Goal: Task Accomplishment & Management: Manage account settings

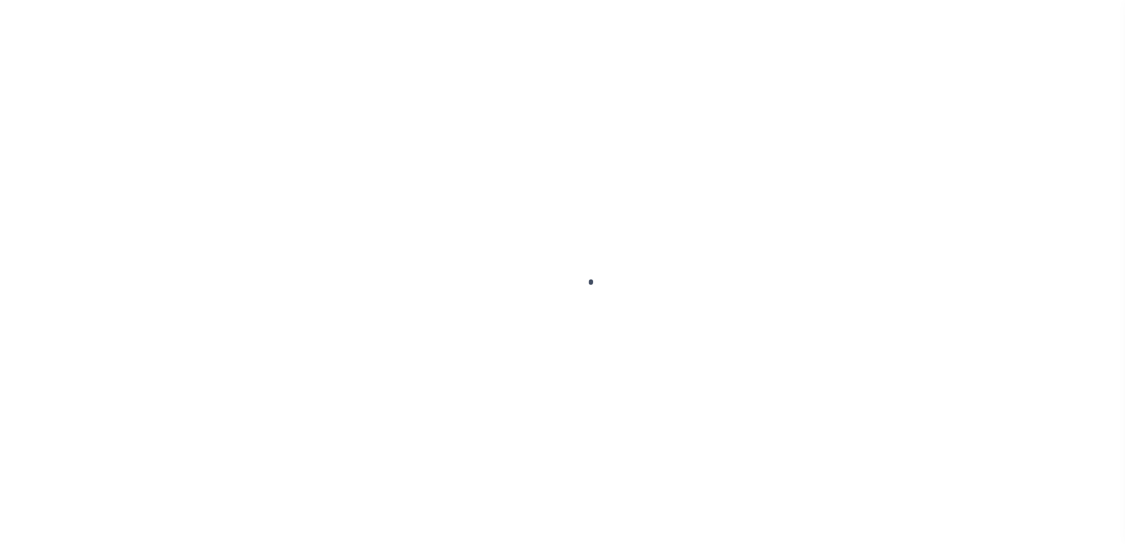
scroll to position [29, 0]
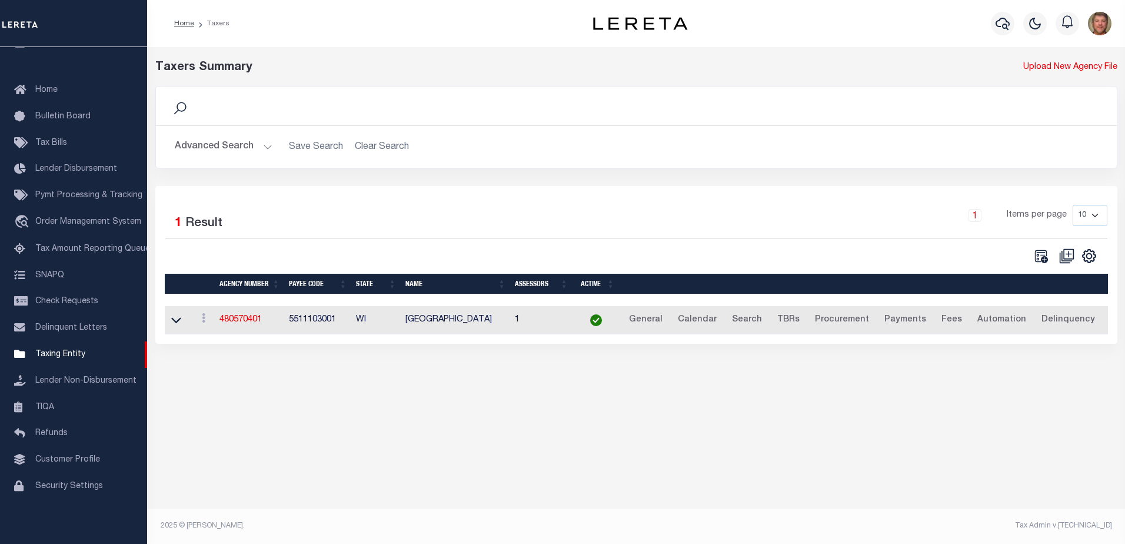
click at [262, 150] on button "Advanced Search" at bounding box center [224, 146] width 98 height 23
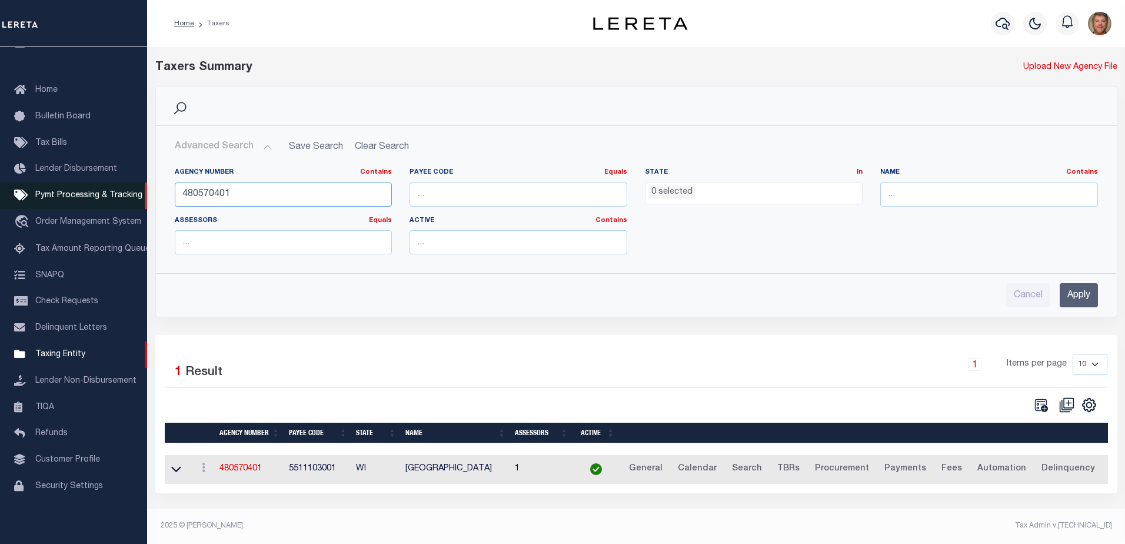
drag, startPoint x: 242, startPoint y: 192, endPoint x: 139, endPoint y: 192, distance: 103.6
click at [139, 192] on div "Home Taxers Profile" at bounding box center [562, 268] width 1125 height 537
type input "110040000"
click at [1085, 292] on input "Apply" at bounding box center [1079, 295] width 38 height 24
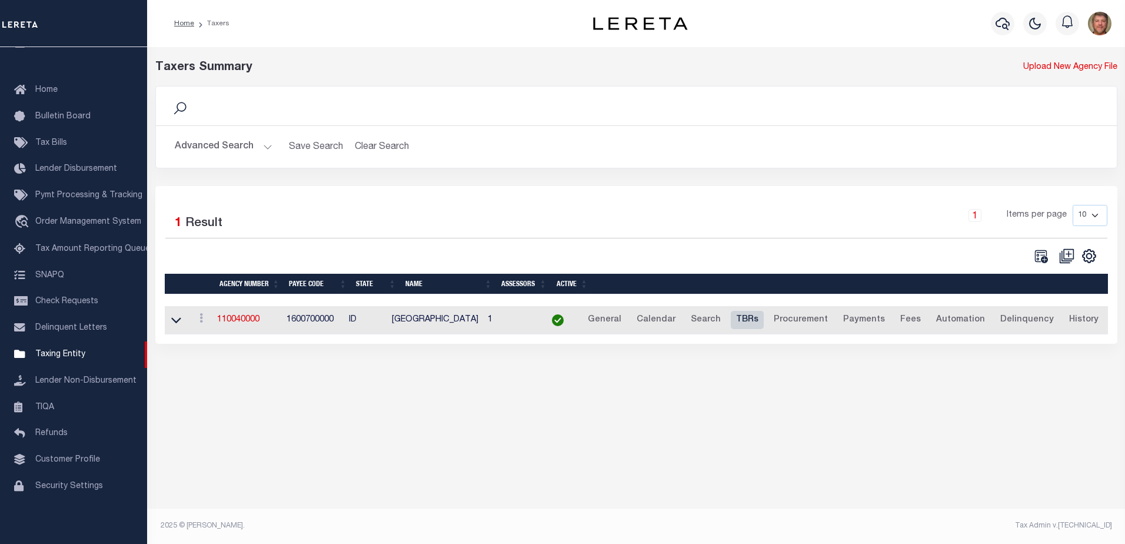
click at [747, 324] on link "TBRs" at bounding box center [747, 320] width 33 height 19
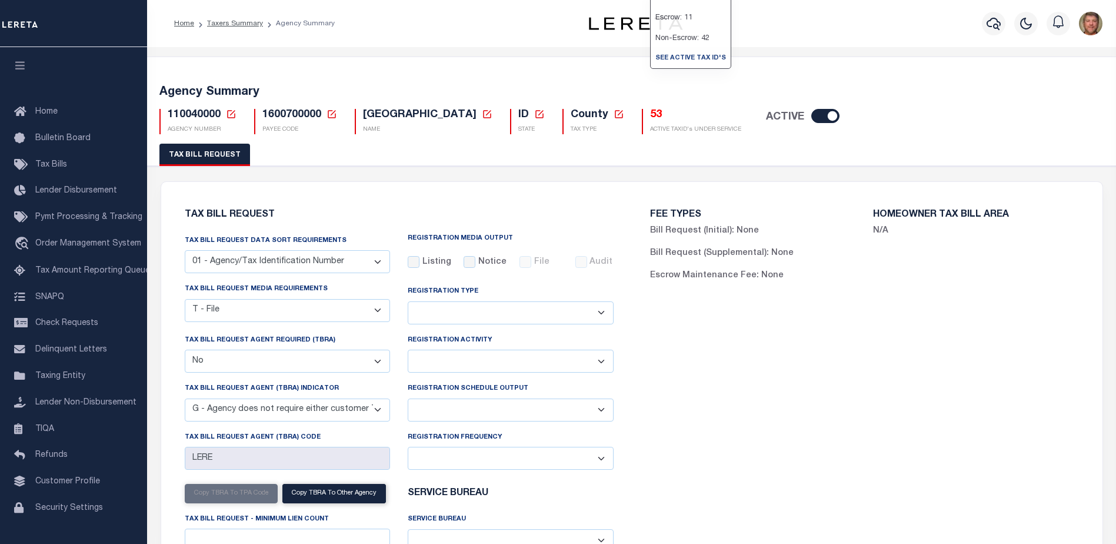
select select "22"
select select "false"
select select "15"
select select
click at [232, 112] on icon at bounding box center [231, 114] width 11 height 11
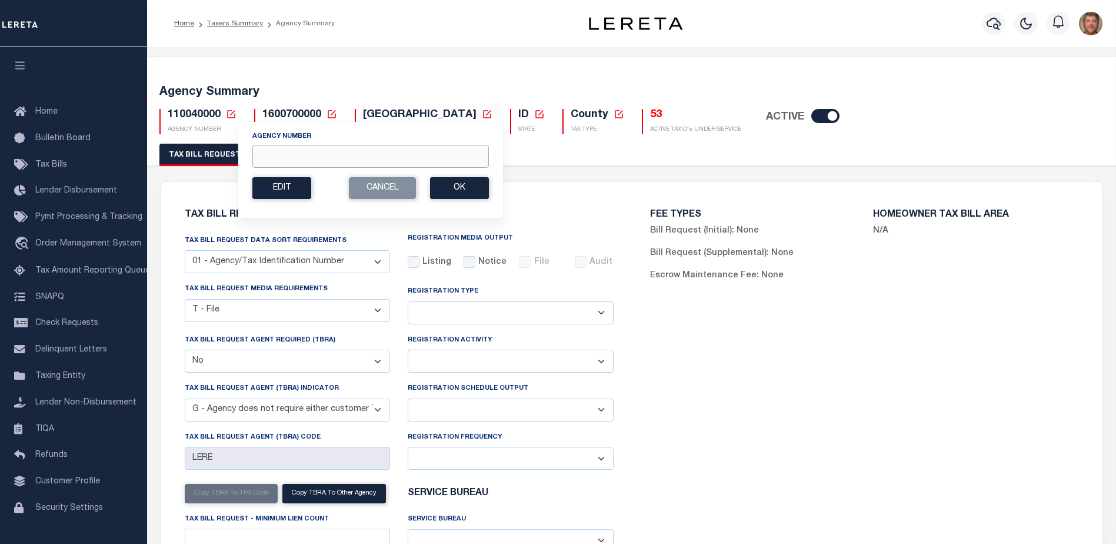
click at [319, 154] on input "Agency Number" at bounding box center [370, 156] width 237 height 23
type input "110040009"
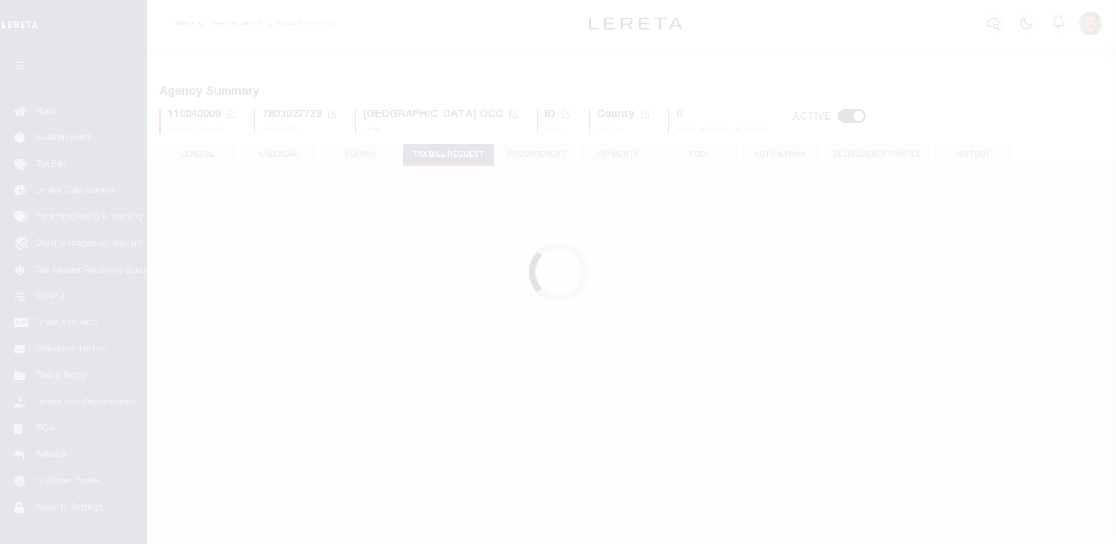
checkbox input "false"
select select "22"
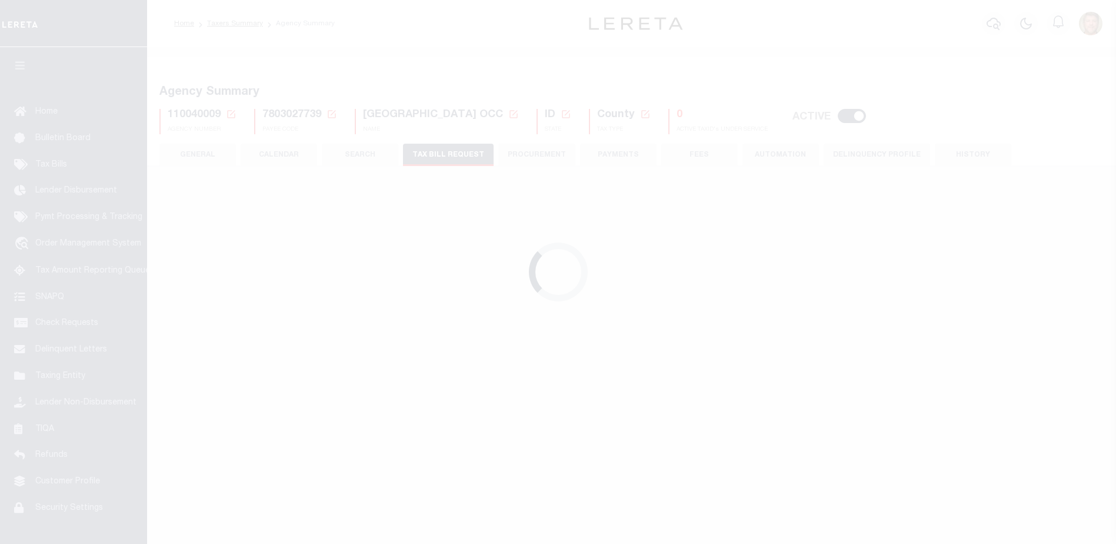
select select "false"
select select
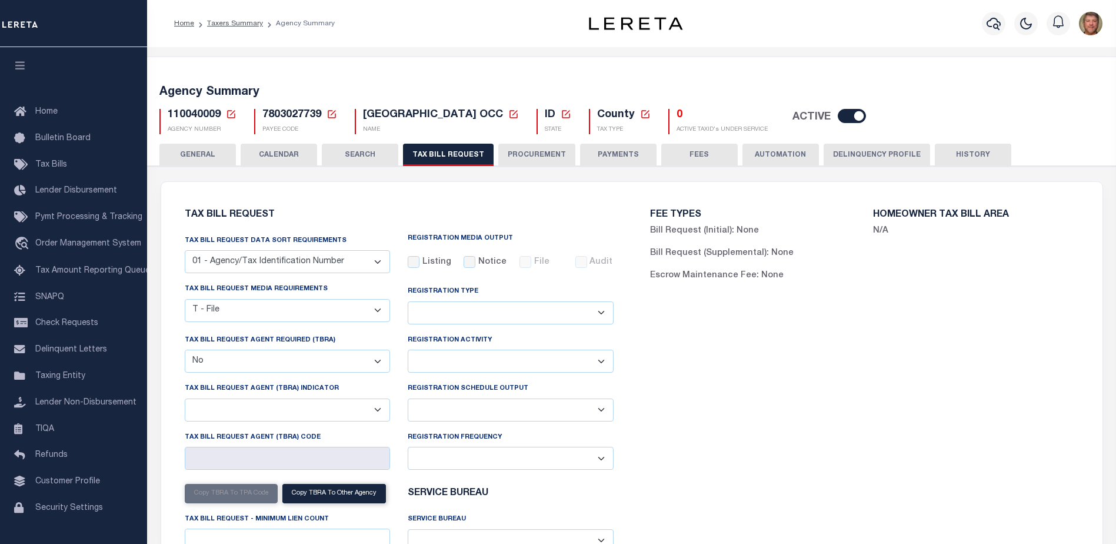
click at [492, 407] on select "Delta File Full File" at bounding box center [511, 409] width 206 height 23
select select "1"
click at [408, 400] on select "Delta File Full File" at bounding box center [511, 409] width 206 height 23
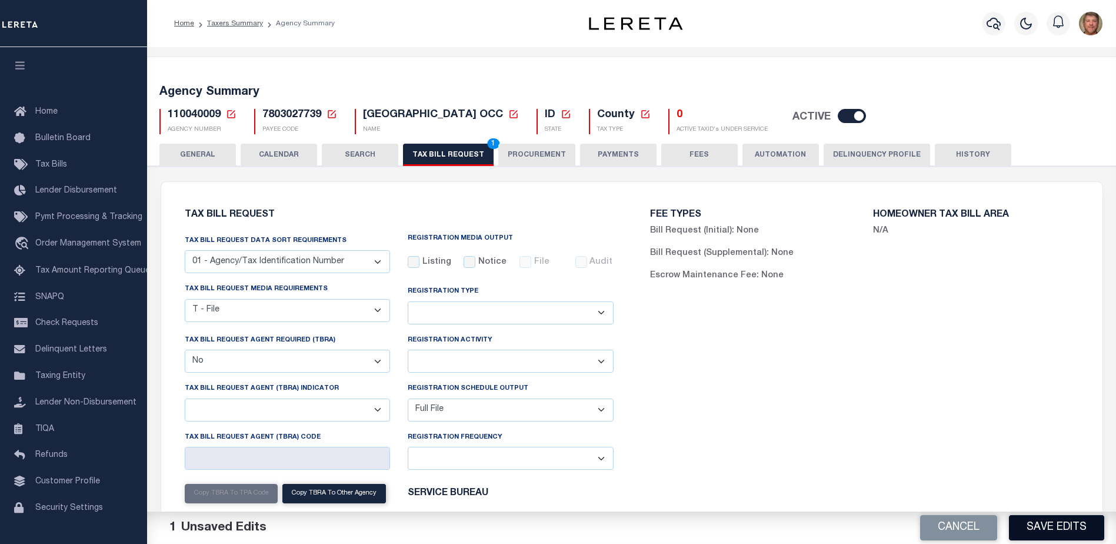
click at [1070, 521] on button "Save Edits" at bounding box center [1056, 527] width 95 height 25
click at [448, 158] on button "TAX BILL REQUEST 1" at bounding box center [448, 155] width 91 height 22
click at [1031, 532] on button "Save Edits" at bounding box center [1056, 527] width 95 height 25
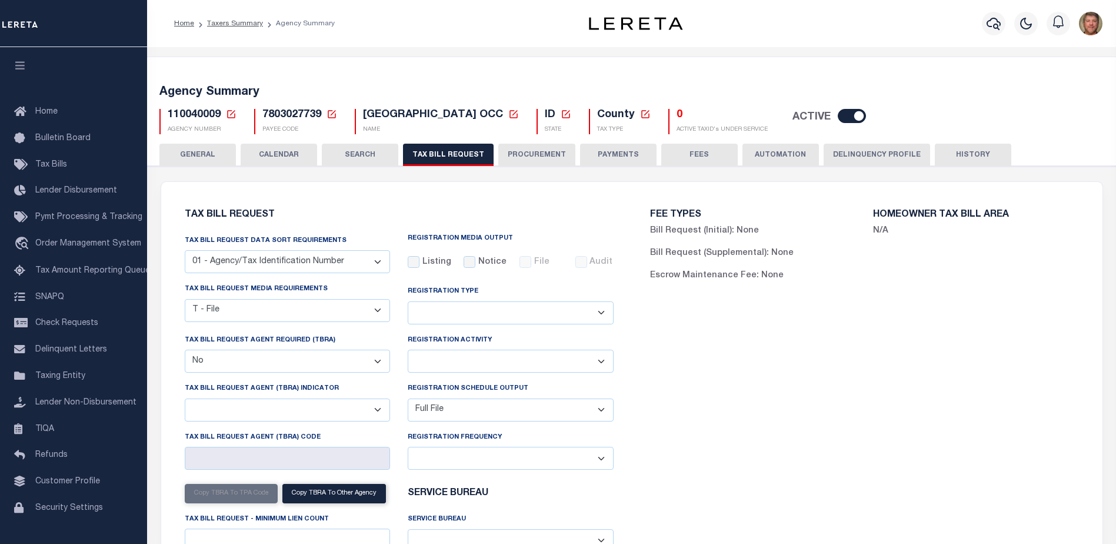
click at [211, 113] on span "110040009" at bounding box center [194, 114] width 53 height 11
click at [231, 115] on icon at bounding box center [231, 114] width 11 height 11
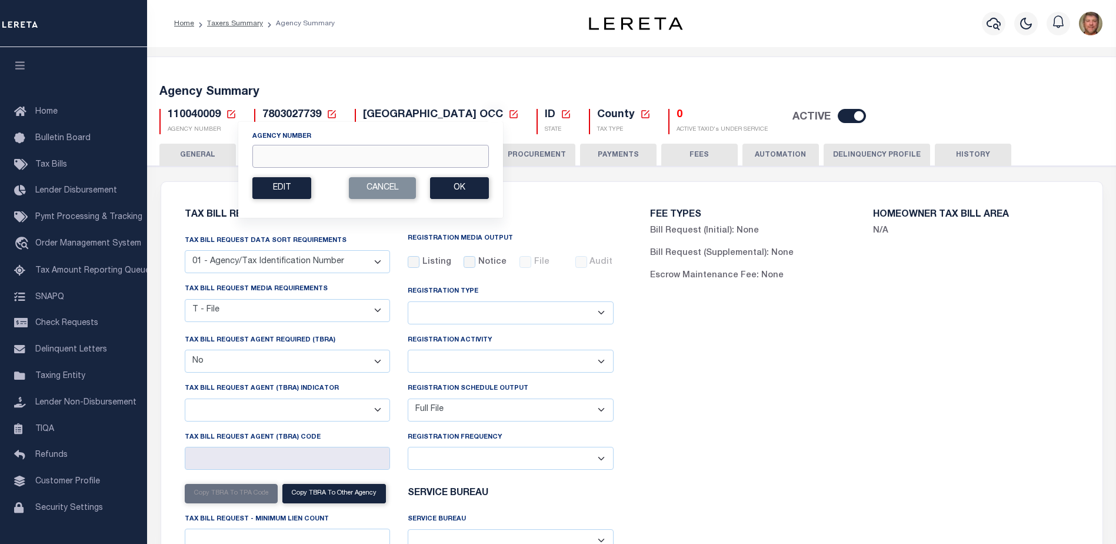
click at [288, 161] on input "Agency Number" at bounding box center [370, 156] width 237 height 23
type input "110040000"
click at [463, 187] on button "Ok" at bounding box center [459, 188] width 59 height 22
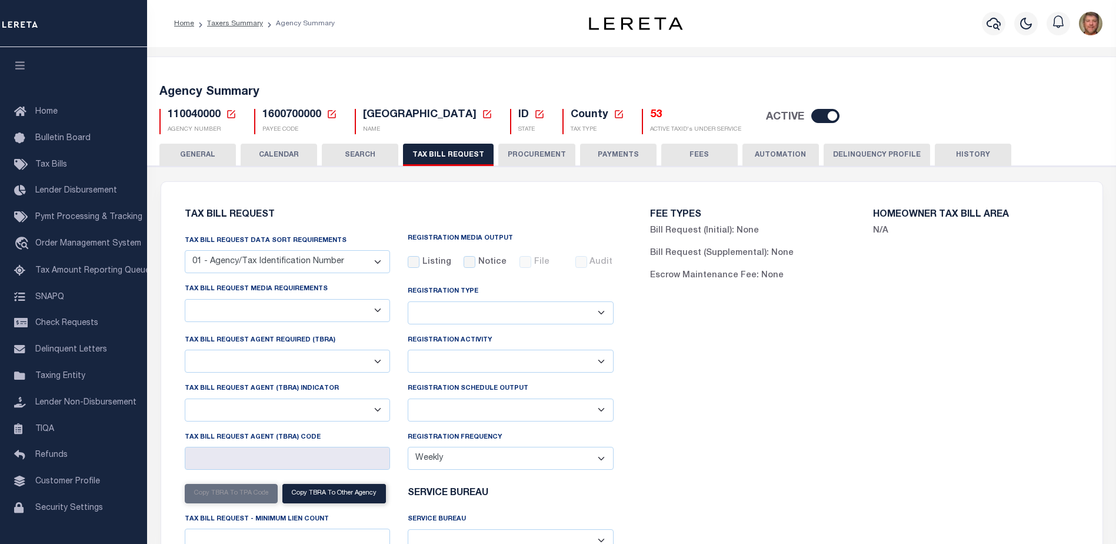
checkbox input "false"
select select "22"
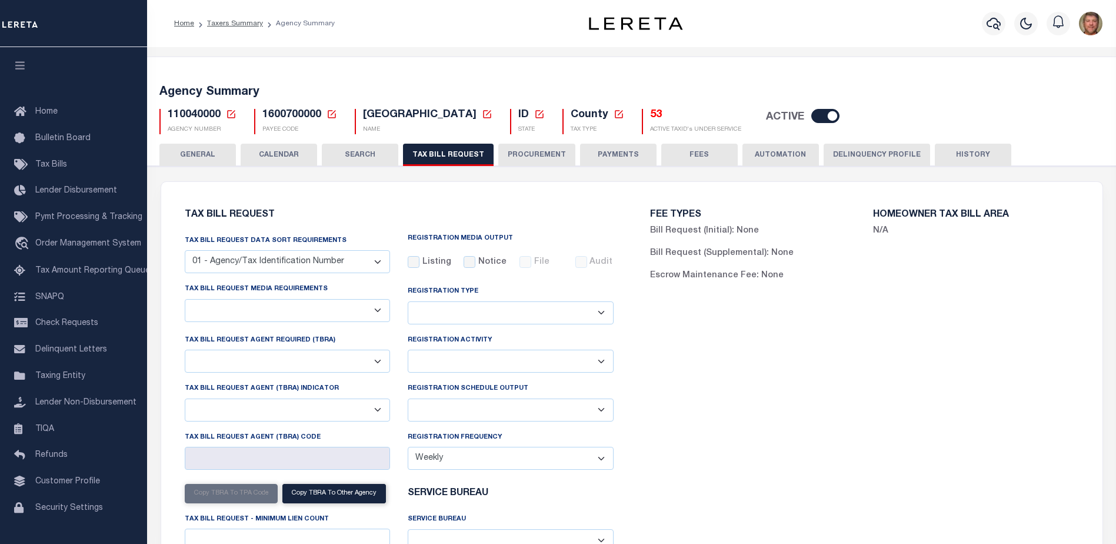
select select "false"
select select "15"
type input "LERE"
select select
click at [481, 416] on select "Delta File Full File" at bounding box center [511, 409] width 206 height 23
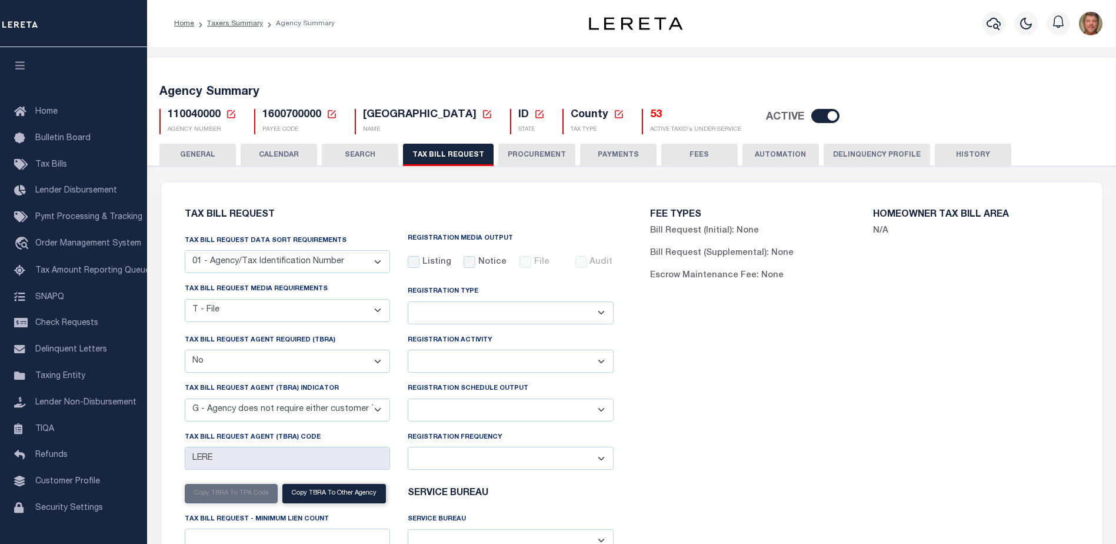
select select "1"
click at [408, 400] on select "Delta File Full File" at bounding box center [511, 409] width 206 height 23
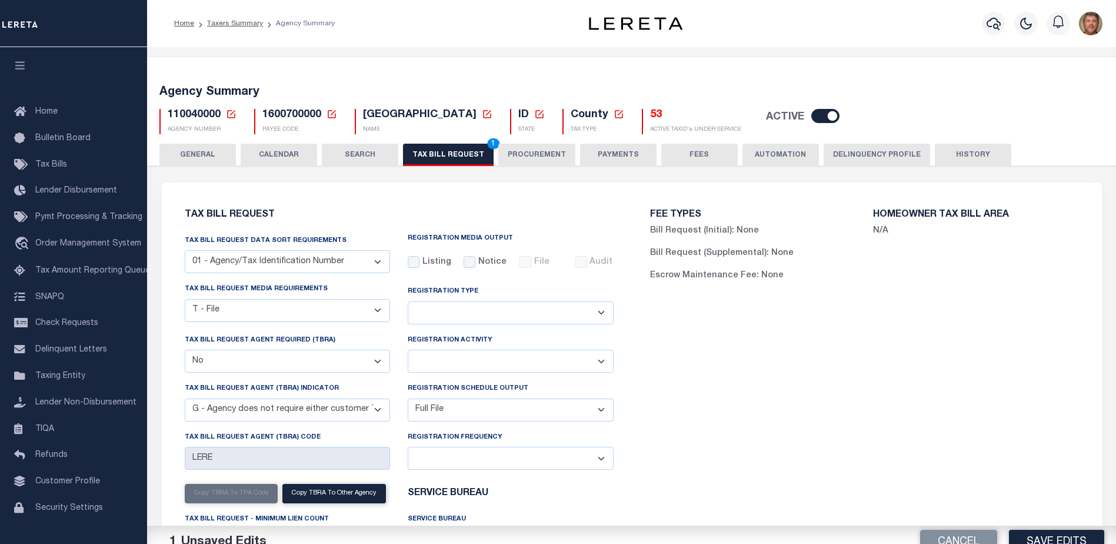
click at [435, 461] on select "Daily Monthly - First Day of the Month Monthly - Last Day of the Month Monthly …" at bounding box center [511, 458] width 206 height 23
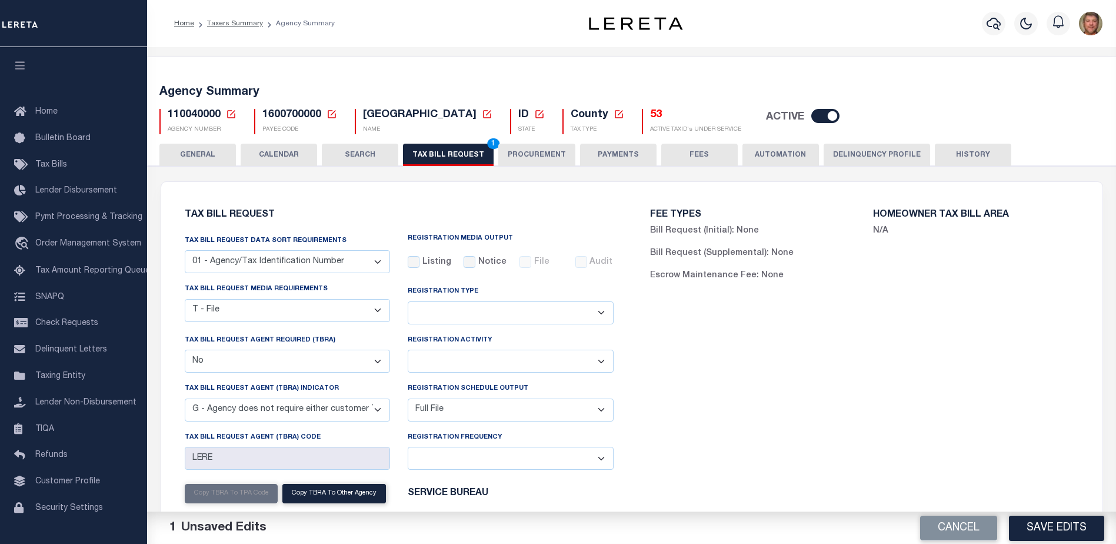
click at [885, 309] on div "FEE TYPES Bill Request (Initial): None Bill Request (Supplemental): None Escrow…" at bounding box center [864, 417] width 465 height 442
click at [1045, 524] on button "Save Edits" at bounding box center [1056, 527] width 95 height 25
drag, startPoint x: 476, startPoint y: 159, endPoint x: 486, endPoint y: 177, distance: 20.8
click at [475, 158] on button "TAX BILL REQUEST 1" at bounding box center [448, 155] width 91 height 22
click at [1066, 532] on button "Save Edits" at bounding box center [1056, 527] width 95 height 25
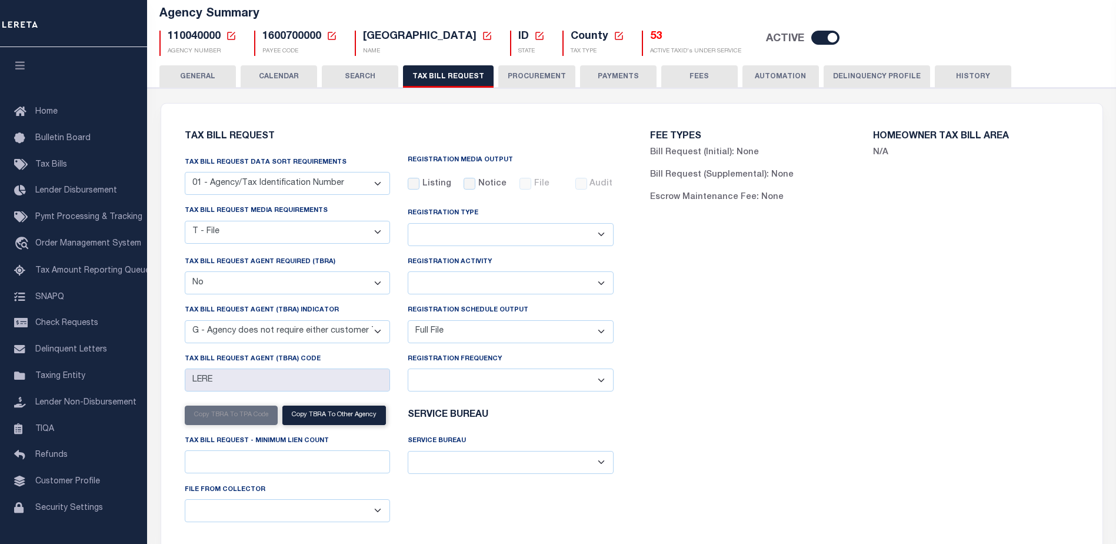
scroll to position [39, 0]
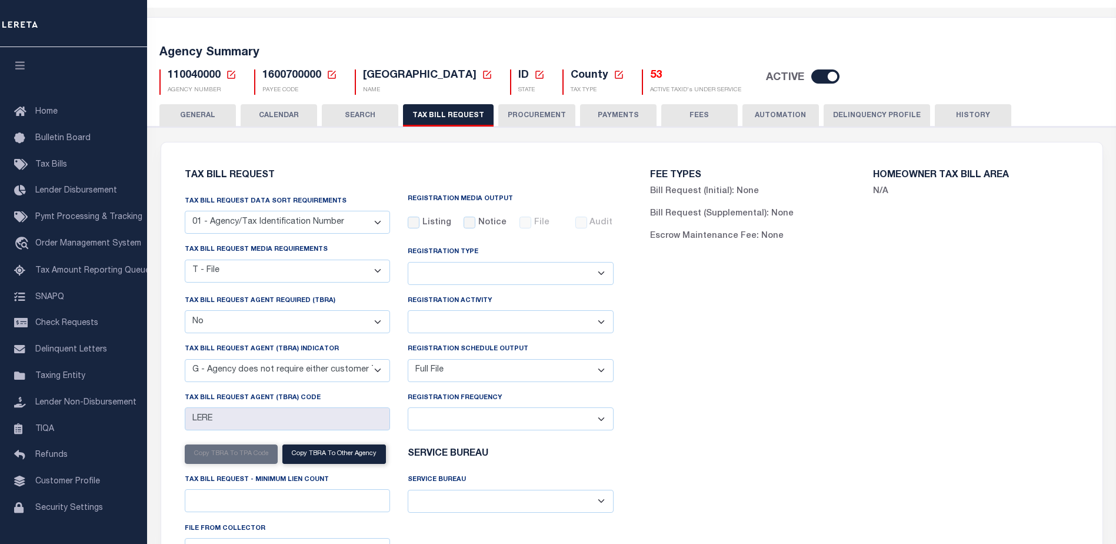
click at [733, 321] on div "FEE TYPES Bill Request (Initial): None Bill Request (Supplemental): None Escrow…" at bounding box center [864, 377] width 465 height 442
click at [452, 114] on button "TAX BILL REQUEST" at bounding box center [448, 115] width 91 height 22
click at [861, 361] on div "FEE TYPES Bill Request (Initial): None Bill Request (Supplemental): None Escrow…" at bounding box center [864, 377] width 465 height 442
click at [237, 419] on input "LERE" at bounding box center [288, 418] width 206 height 23
drag, startPoint x: 364, startPoint y: 75, endPoint x: 468, endPoint y: 75, distance: 104.7
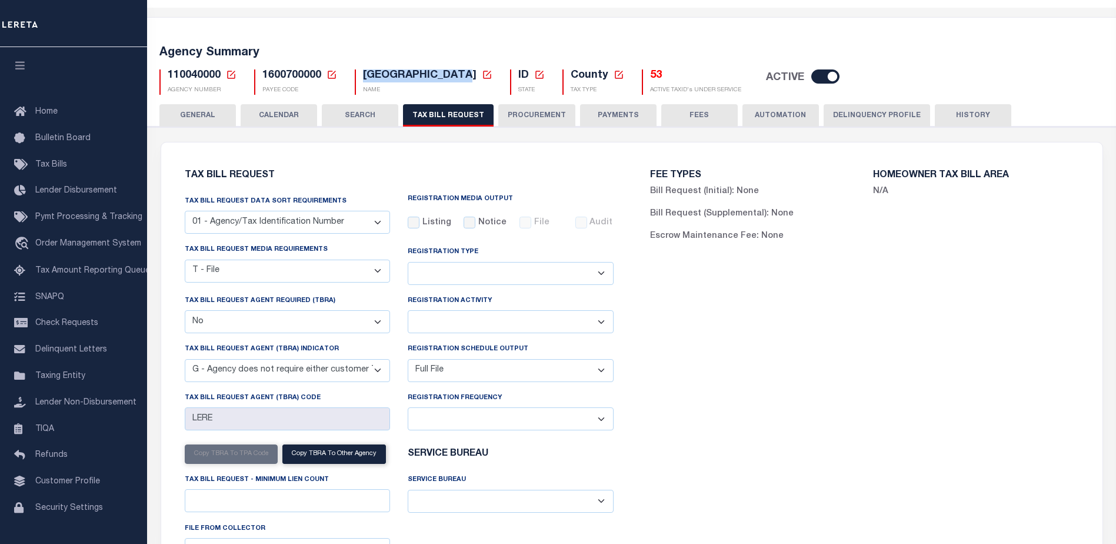
click at [468, 75] on span "BEAR LAKE COUNTY" at bounding box center [420, 75] width 114 height 11
copy span "BEAR LAKE COUNTY"
click at [1022, 408] on div "FEE TYPES Bill Request (Initial): None Bill Request (Supplemental): None Escrow…" at bounding box center [864, 377] width 465 height 442
click at [228, 74] on icon at bounding box center [231, 74] width 11 height 11
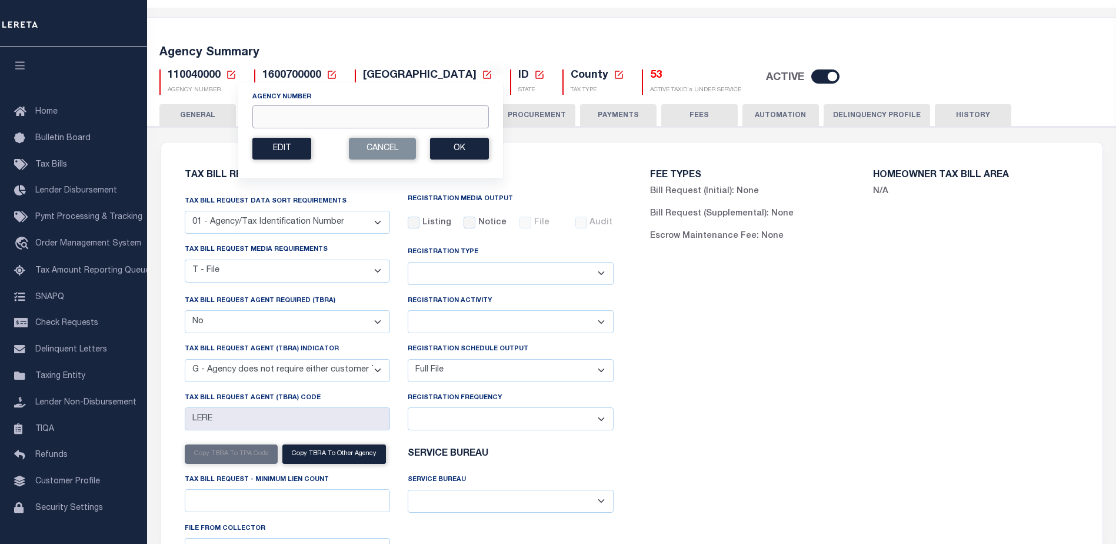
click at [269, 114] on input "Agency Number" at bounding box center [370, 116] width 237 height 23
type input "110050000"
click at [453, 141] on button "Ok" at bounding box center [459, 149] width 59 height 22
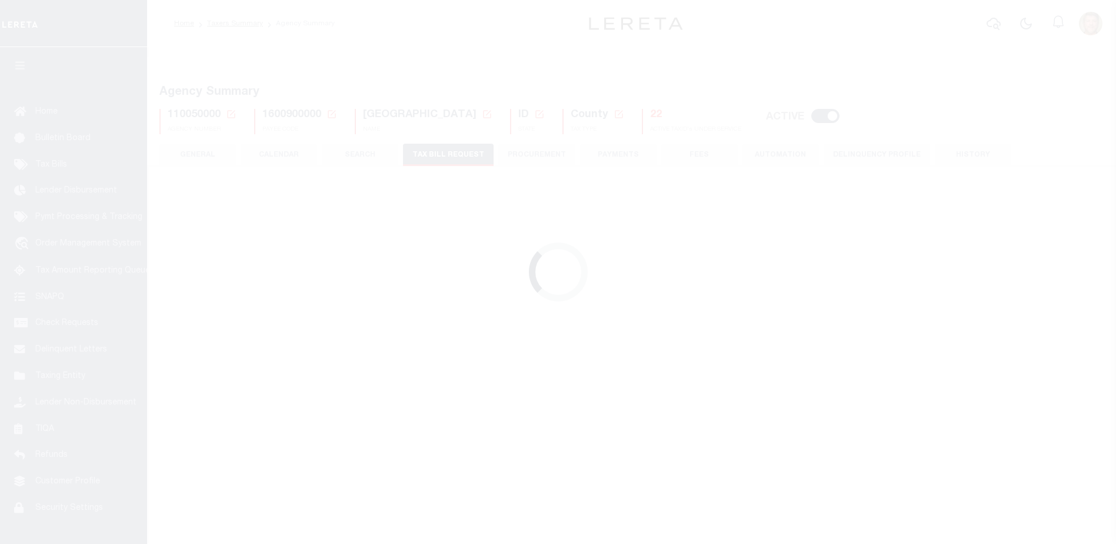
checkbox input "false"
select select "22"
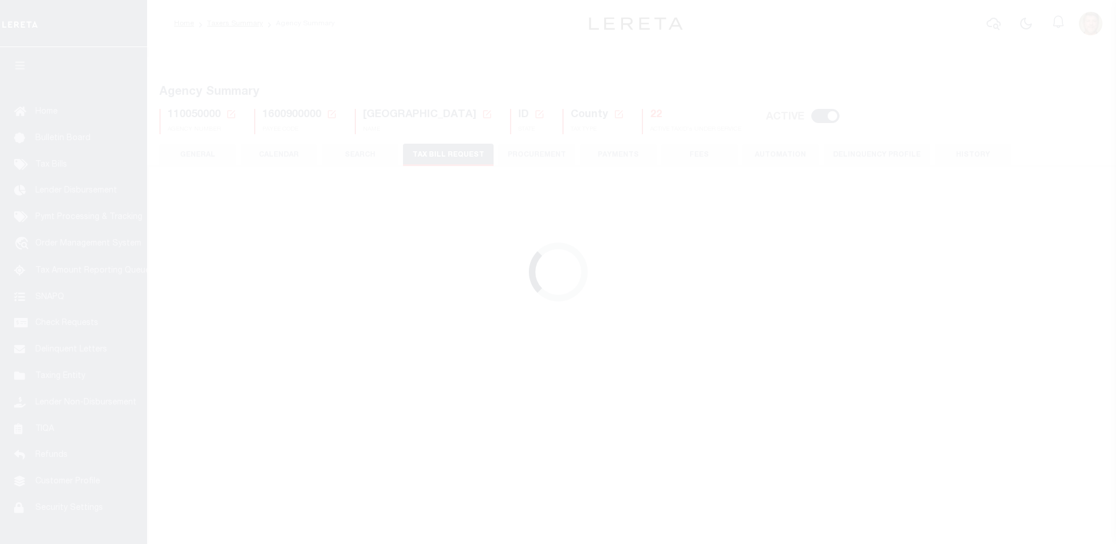
select select "true"
select select "13"
type input "LERE"
select select
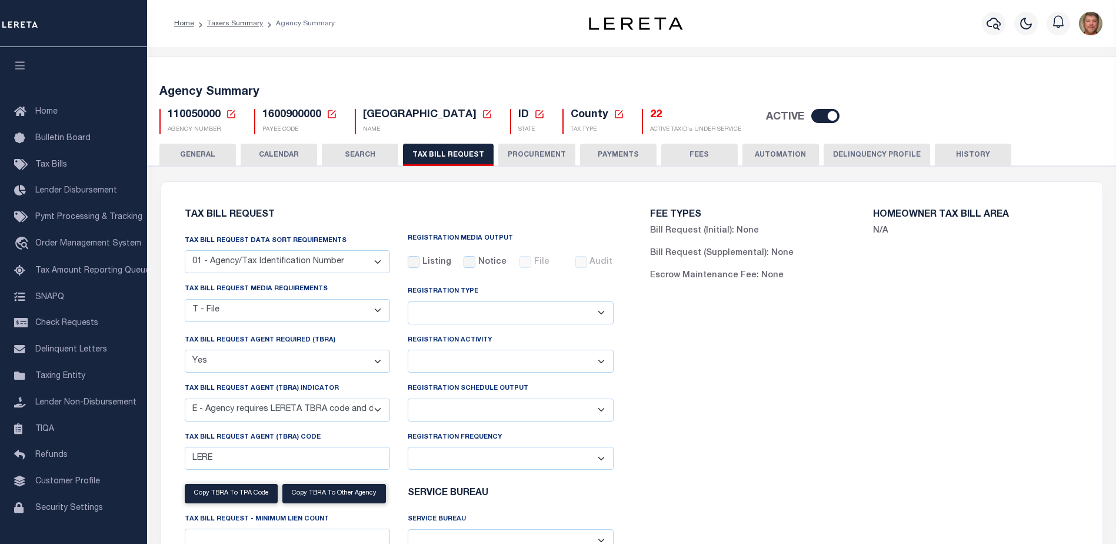
click at [985, 46] on div "Home Taxers Summary Agency Summary Profile Sign out" at bounding box center [631, 23] width 969 height 47
drag, startPoint x: 366, startPoint y: 115, endPoint x: 462, endPoint y: 114, distance: 95.9
click at [462, 114] on span "[GEOGRAPHIC_DATA]" at bounding box center [420, 114] width 114 height 11
copy span "[GEOGRAPHIC_DATA]"
click at [478, 399] on div "Registration Schedule Output Delta File Full File" at bounding box center [511, 401] width 206 height 39
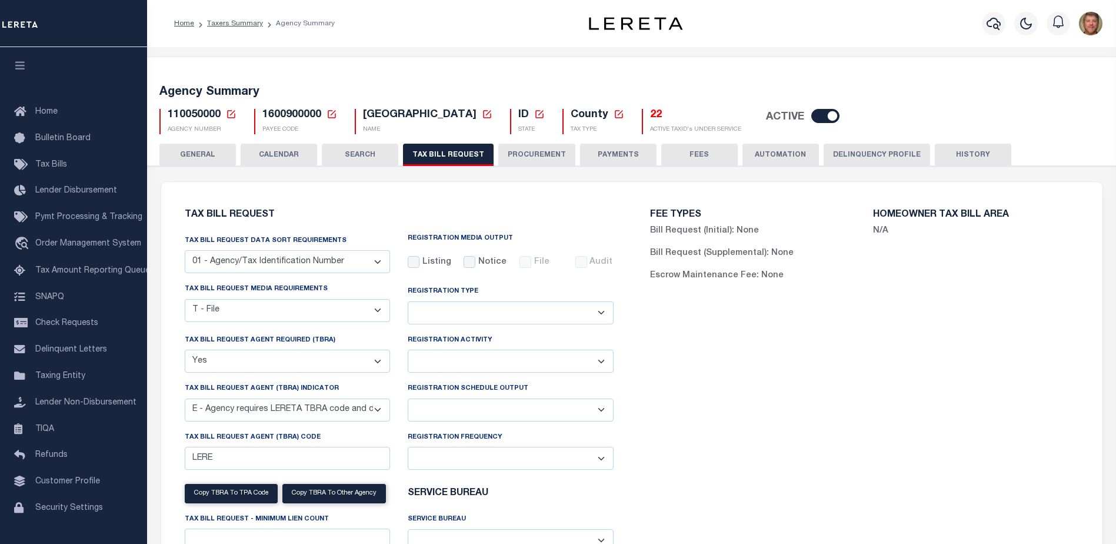
click at [478, 410] on select "Delta File Full File" at bounding box center [511, 409] width 206 height 23
select select "1"
click at [408, 400] on select "Delta File Full File" at bounding box center [511, 409] width 206 height 23
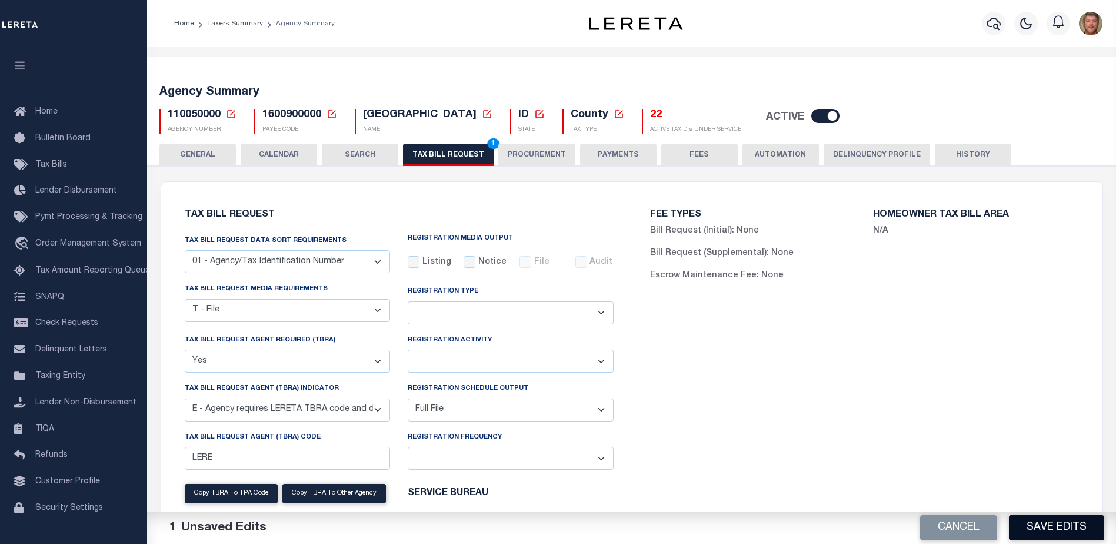
click at [1059, 525] on button "Save Edits" at bounding box center [1056, 527] width 95 height 25
click at [1055, 524] on div "Cancel Save Edits" at bounding box center [874, 527] width 485 height 33
click at [439, 146] on button "TAX BILL REQUEST 1" at bounding box center [448, 155] width 91 height 22
click at [1043, 516] on button "Save Edits" at bounding box center [1056, 527] width 95 height 25
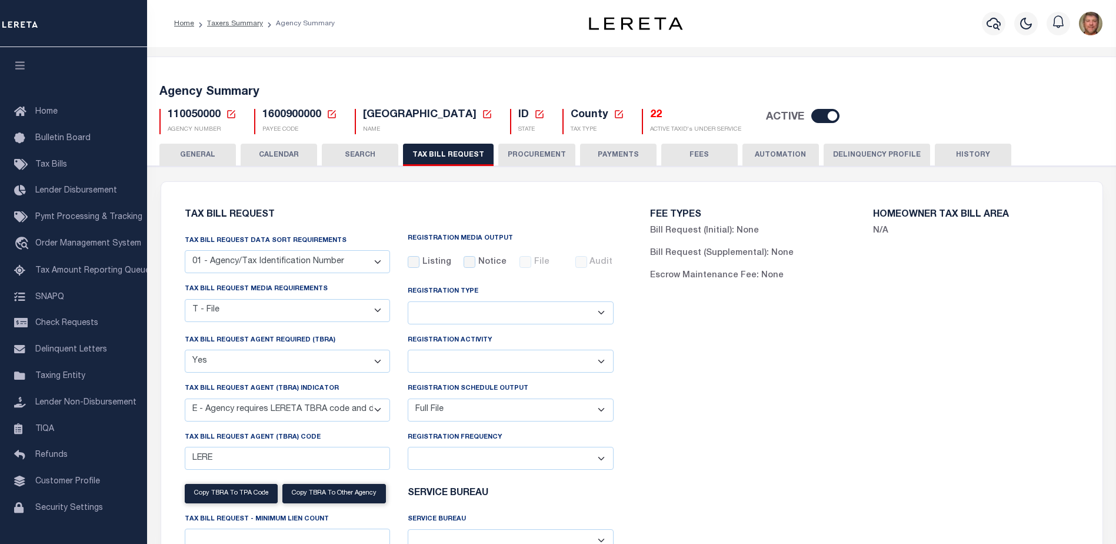
click at [232, 113] on icon at bounding box center [231, 114] width 8 height 8
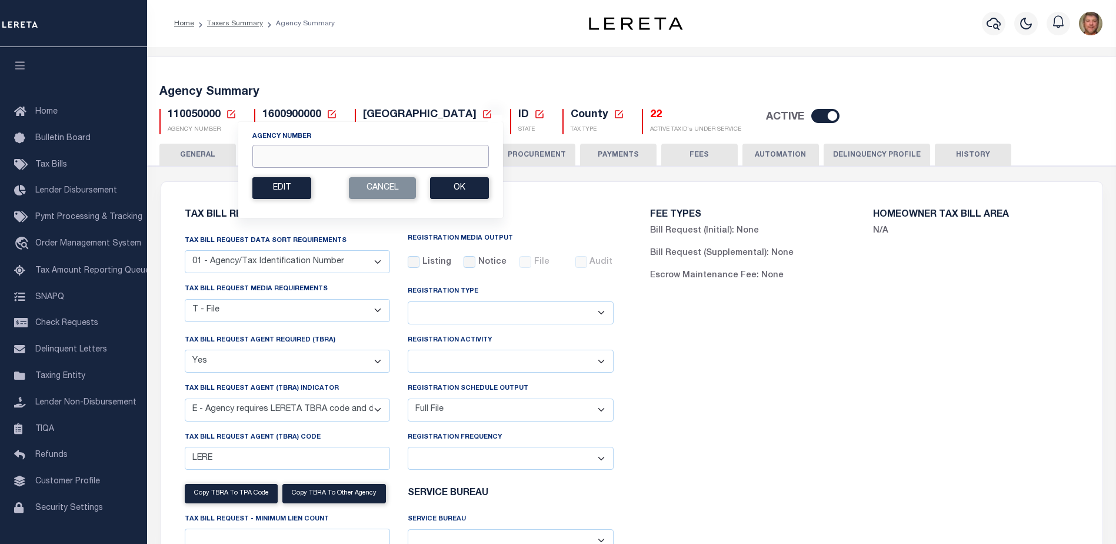
click at [267, 152] on input "Agency Number" at bounding box center [370, 156] width 237 height 23
type input "110100009"
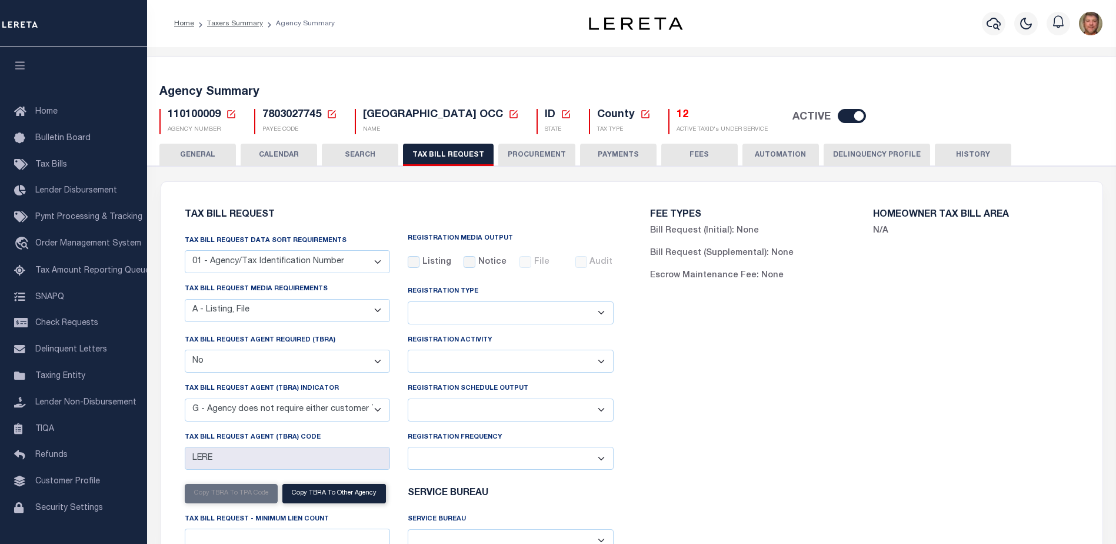
select select "16"
select select "false"
select select "15"
select select
click at [1077, 311] on div "FEE TYPES Bill Request (Initial): None Bill Request (Supplemental): None Escrow…" at bounding box center [864, 417] width 465 height 442
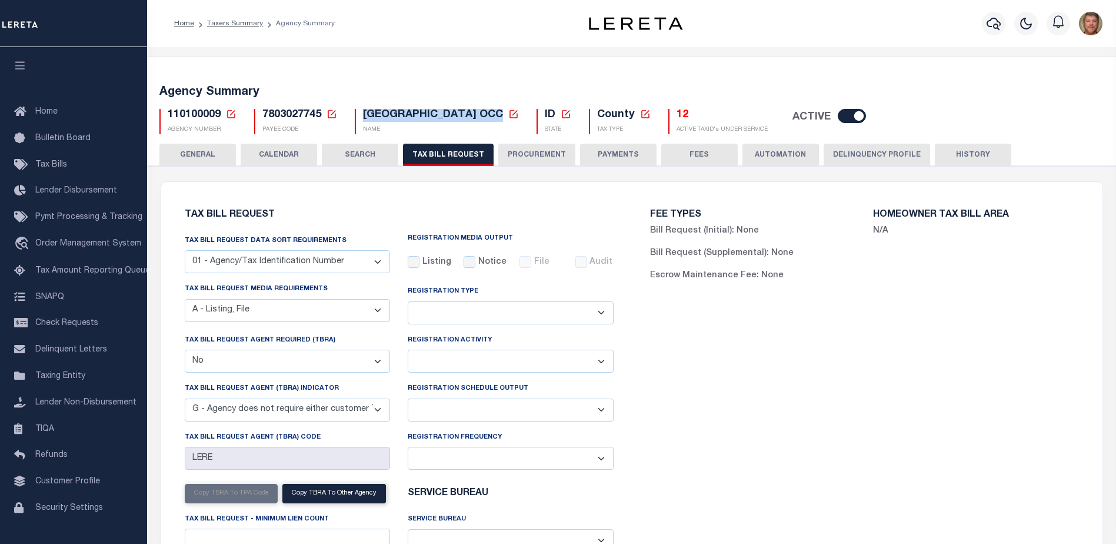
drag, startPoint x: 365, startPoint y: 114, endPoint x: 502, endPoint y: 115, distance: 137.7
click at [502, 115] on span "BONNEVILLE COUNTY OCC" at bounding box center [433, 114] width 140 height 11
copy span "BONNEVILLE COUNTY OCC"
click at [475, 399] on div "Registration Schedule Output Delta File Full File" at bounding box center [511, 401] width 206 height 39
click at [477, 413] on select "Delta File Full File" at bounding box center [511, 409] width 206 height 23
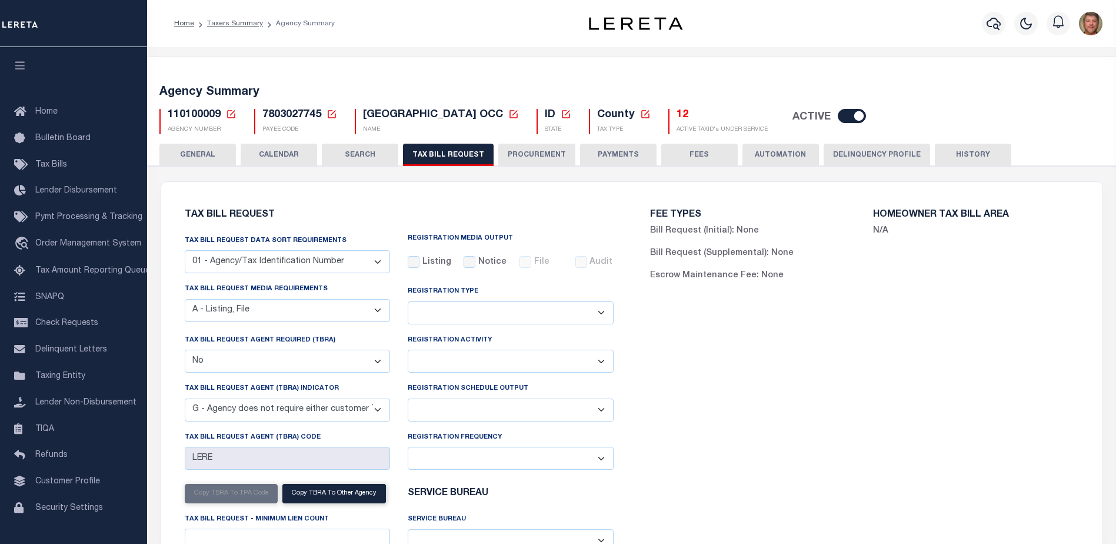
click at [435, 472] on div "Registration Frequency Daily Monthly - First Day of the Month Monthly - Last Da…" at bounding box center [511, 455] width 224 height 48
click at [478, 417] on select "Delta File Full File" at bounding box center [511, 409] width 206 height 23
select select "1"
click at [408, 400] on select "Delta File Full File" at bounding box center [511, 409] width 206 height 23
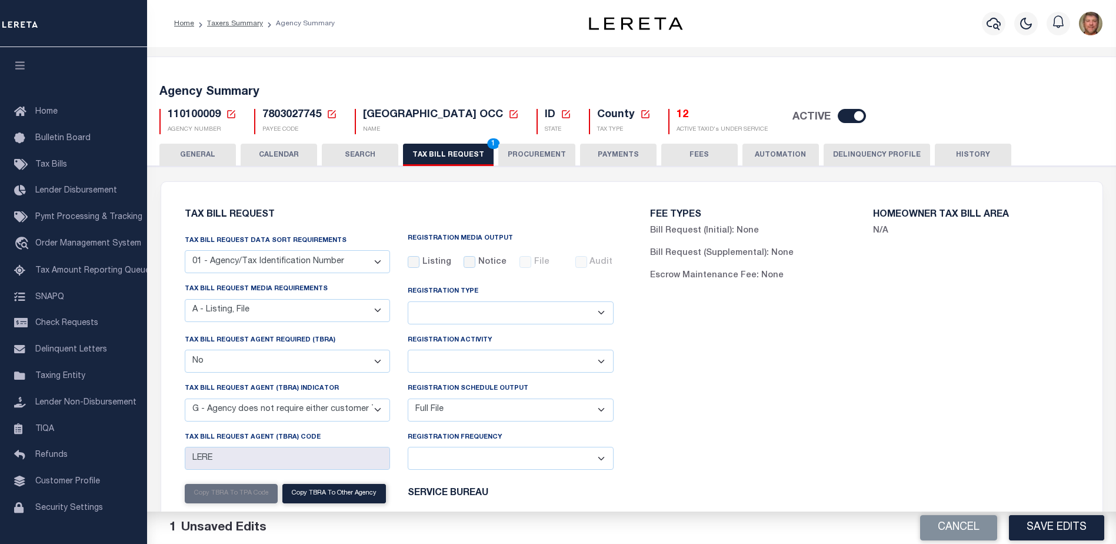
click at [1044, 521] on button "Save Edits" at bounding box center [1056, 527] width 95 height 25
click at [462, 158] on button "TAX BILL REQUEST 1" at bounding box center [448, 155] width 91 height 22
click at [1017, 518] on button "Save Edits" at bounding box center [1056, 527] width 95 height 25
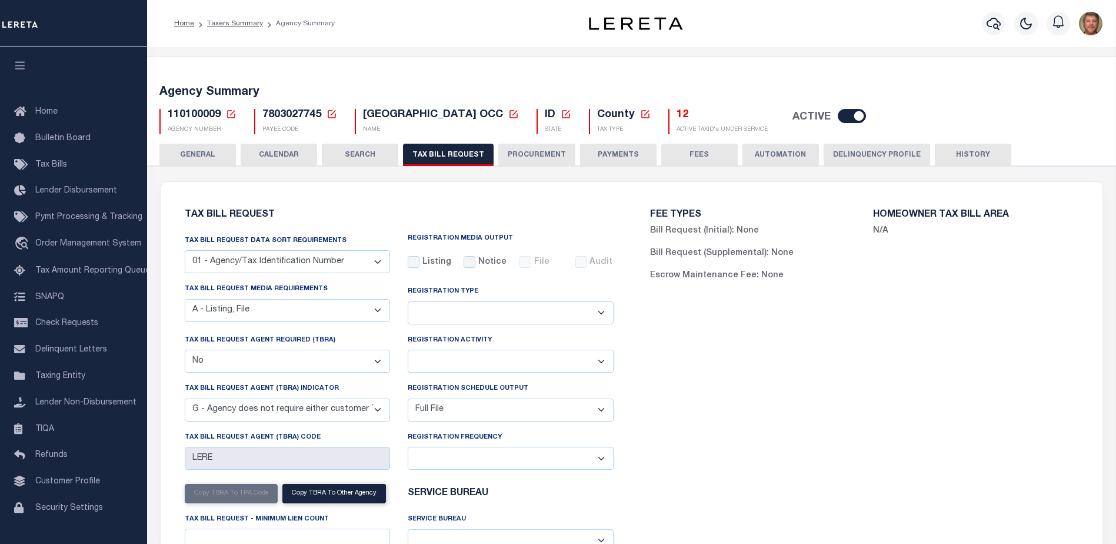
click at [231, 111] on icon at bounding box center [231, 114] width 8 height 8
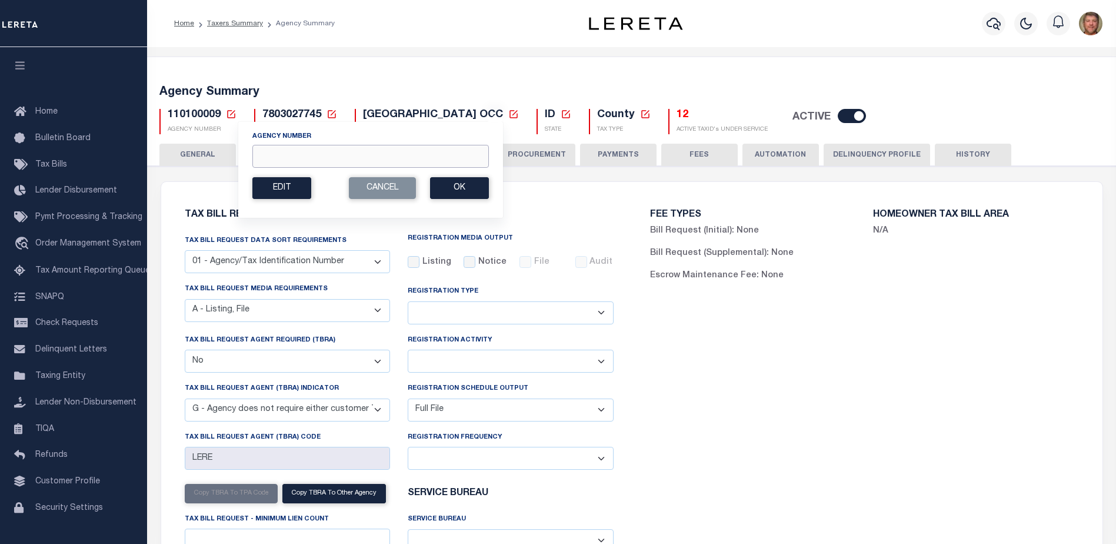
click at [275, 156] on input "Agency Number" at bounding box center [370, 156] width 237 height 23
type input "110108888"
click at [464, 184] on button "Ok" at bounding box center [459, 188] width 59 height 22
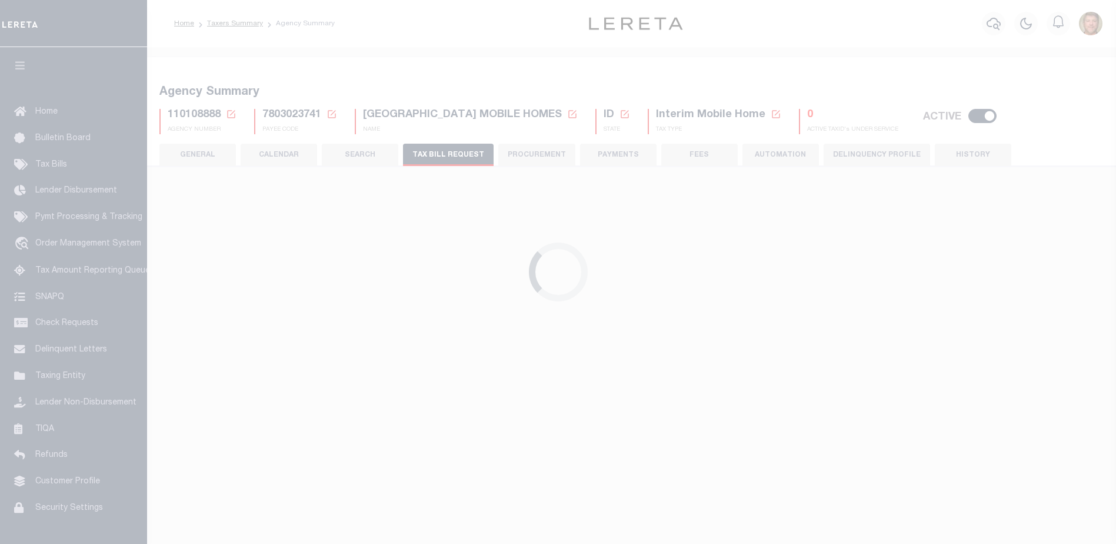
checkbox input "false"
select select "22"
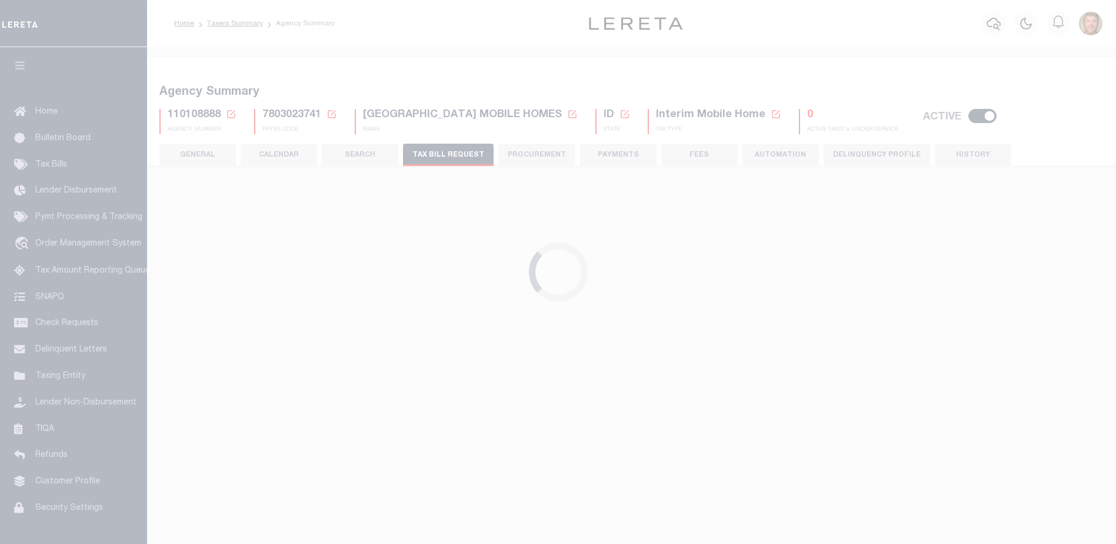
select select "false"
select select
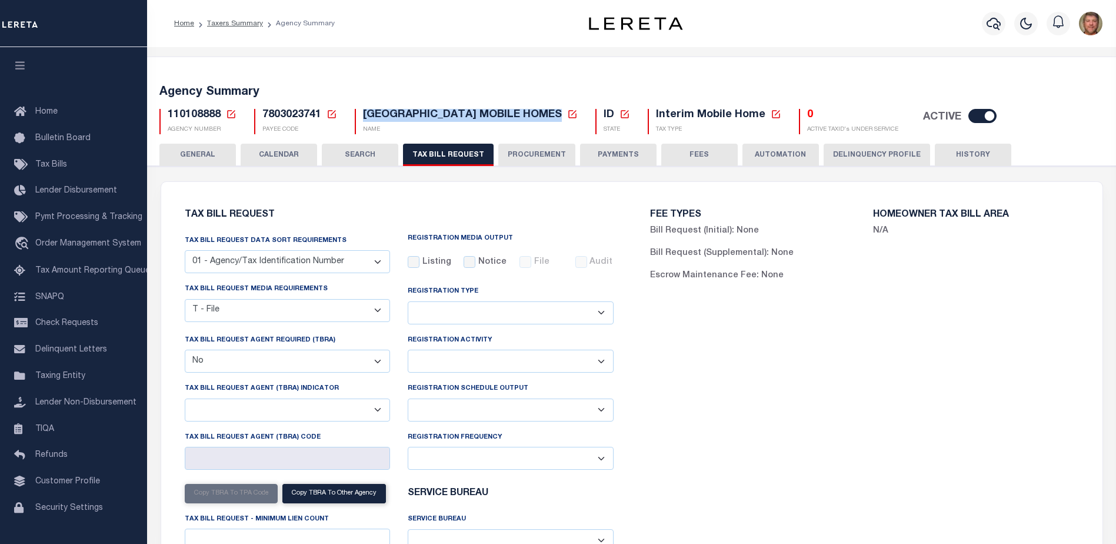
drag, startPoint x: 362, startPoint y: 114, endPoint x: 563, endPoint y: 115, distance: 200.6
click at [563, 115] on h5 "BONNEVILLE COUNTY MOBILE HOMES New Agency Name Cancel Save" at bounding box center [470, 115] width 215 height 13
click at [525, 405] on select "Delta File Full File" at bounding box center [511, 409] width 206 height 23
click at [517, 410] on select "Delta File Full File" at bounding box center [511, 409] width 206 height 23
click at [460, 409] on select "Delta File Full File" at bounding box center [511, 409] width 206 height 23
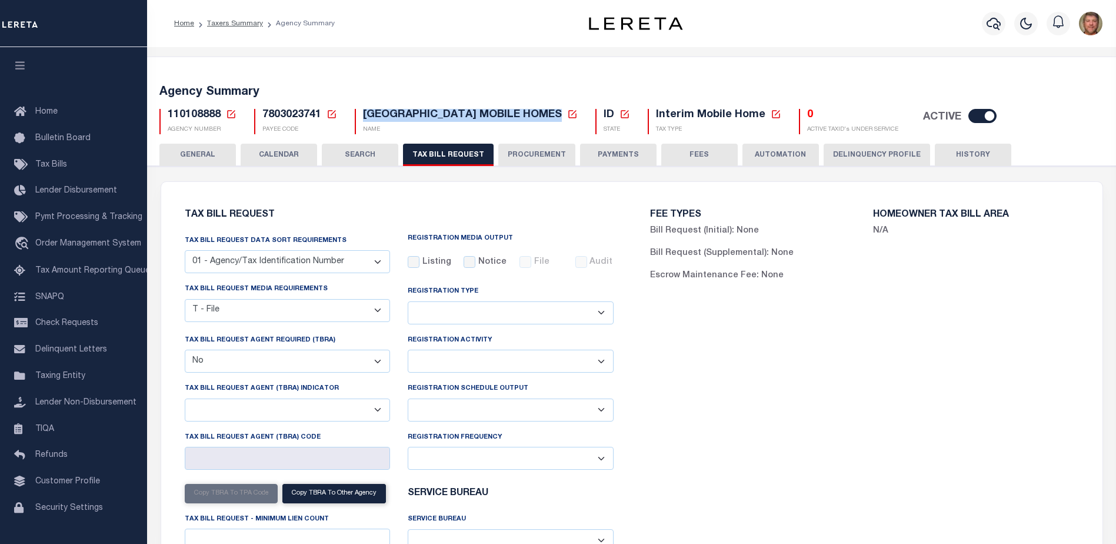
select select "1"
click at [408, 400] on select "Delta File Full File" at bounding box center [511, 409] width 206 height 23
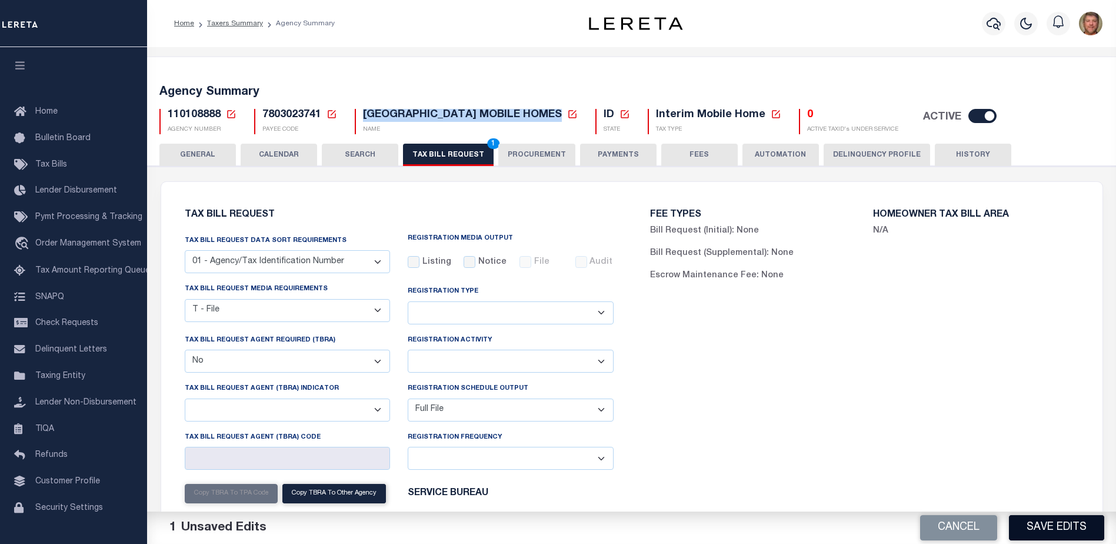
click at [1034, 525] on button "Save Edits" at bounding box center [1056, 527] width 95 height 25
drag, startPoint x: 449, startPoint y: 167, endPoint x: 447, endPoint y: 160, distance: 7.4
click at [1014, 522] on div "Cancel Save Edits" at bounding box center [874, 527] width 485 height 33
click at [1034, 523] on div "Cancel Save Edits" at bounding box center [874, 527] width 485 height 33
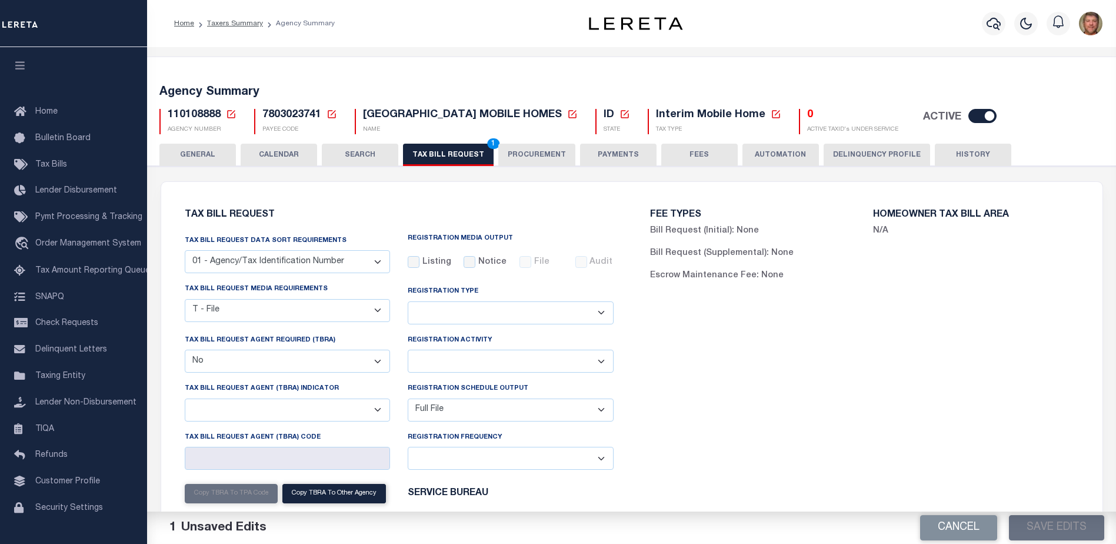
click at [1042, 524] on div "Cancel Save Edits" at bounding box center [874, 527] width 485 height 33
click at [455, 149] on button "TAX BILL REQUEST 1" at bounding box center [448, 155] width 91 height 22
click at [1047, 530] on button "Save Edits" at bounding box center [1056, 527] width 95 height 25
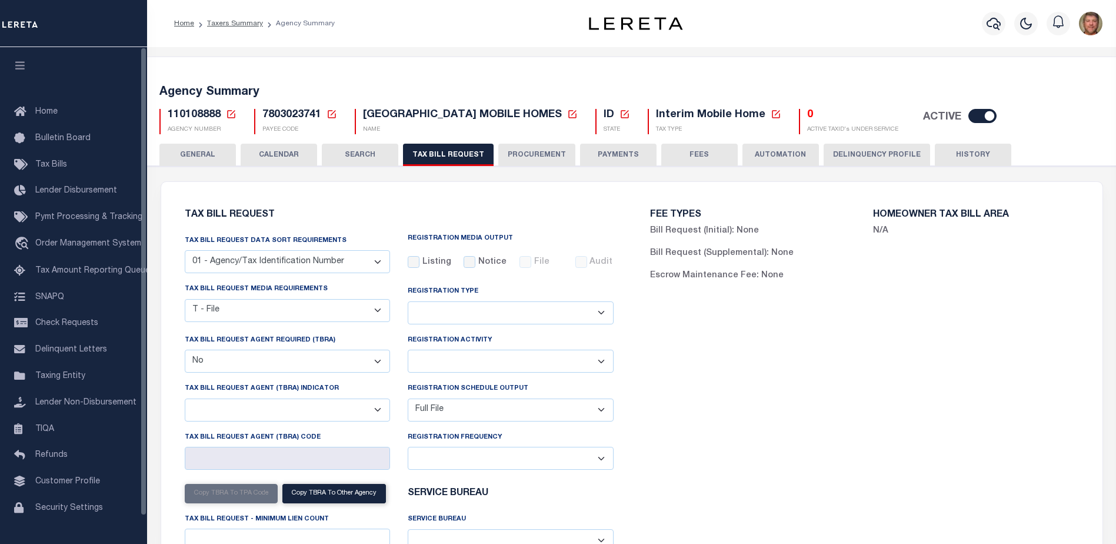
click at [228, 112] on icon at bounding box center [231, 114] width 8 height 8
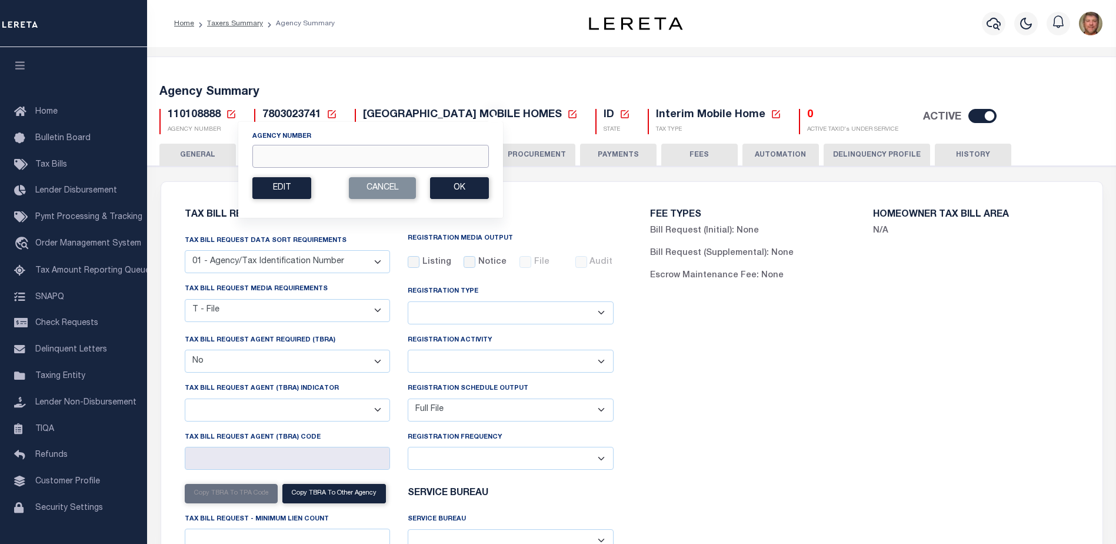
click at [289, 148] on input "Agency Number" at bounding box center [370, 156] width 237 height 23
type input "110110000"
click at [469, 190] on button "Ok" at bounding box center [459, 188] width 59 height 22
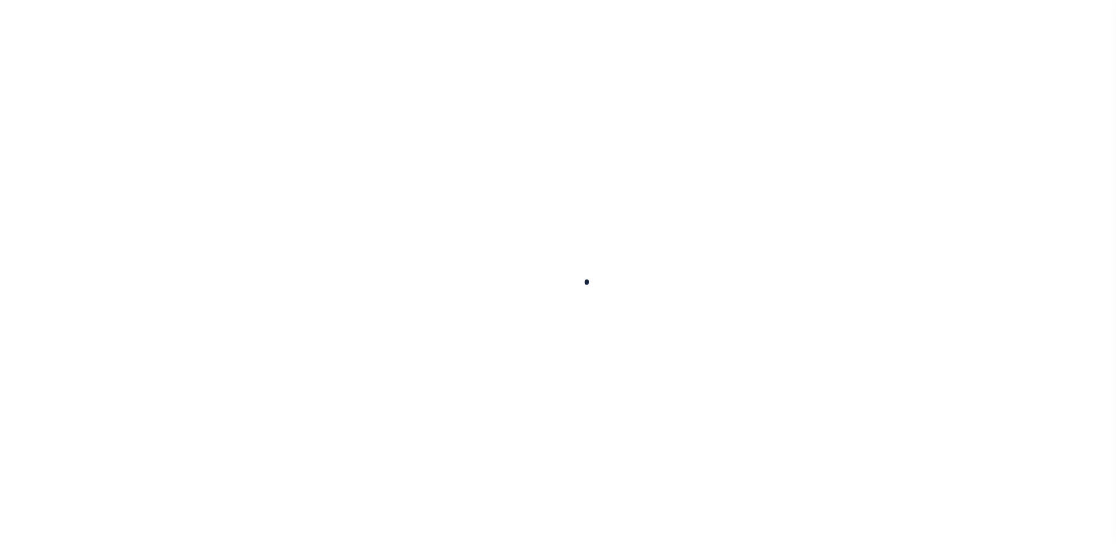
select select
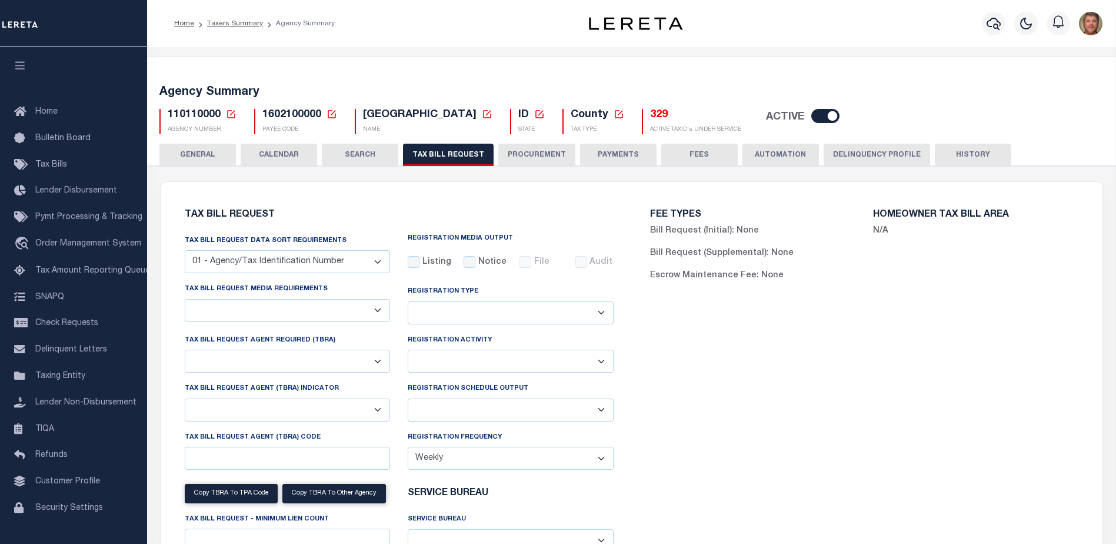
select select "16"
select select "true"
select select "13"
select select "1"
type input "LERE"
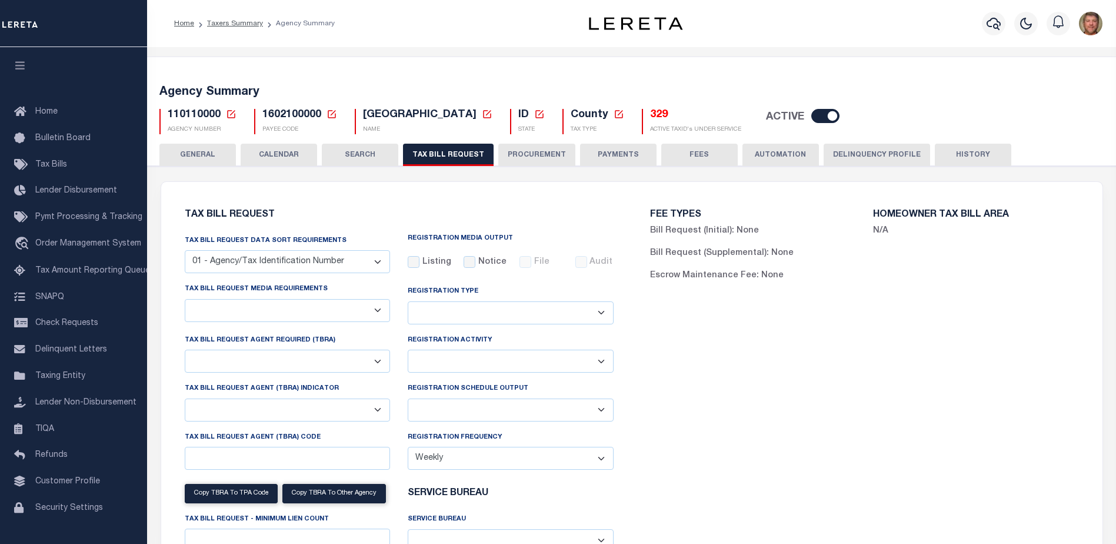
select select
drag, startPoint x: 364, startPoint y: 115, endPoint x: 471, endPoint y: 115, distance: 107.1
click at [471, 115] on span "BOUNDARY COUNTY" at bounding box center [420, 114] width 114 height 11
click at [231, 116] on icon at bounding box center [231, 114] width 11 height 11
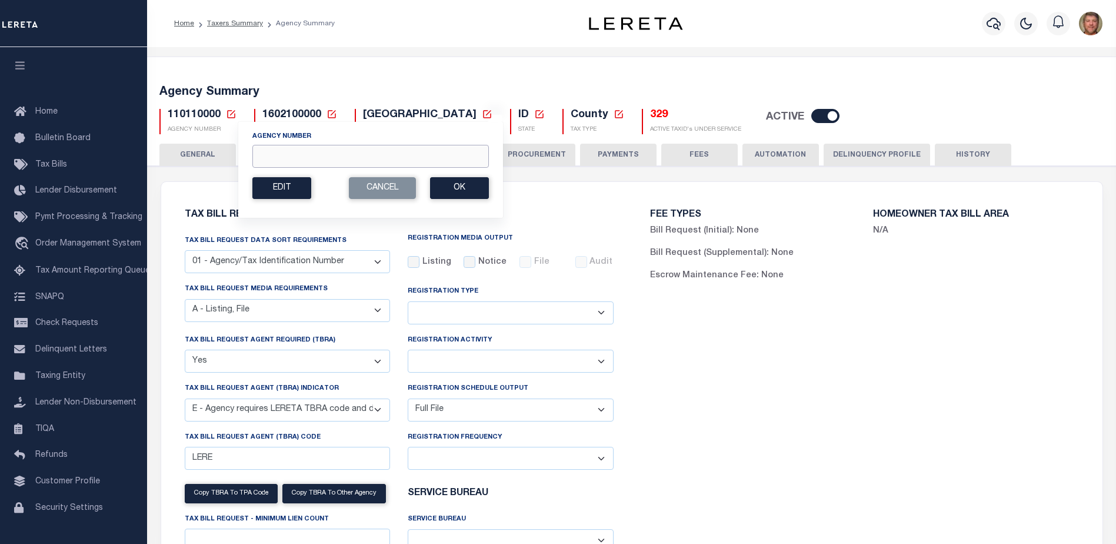
click at [281, 149] on input "Agency Number" at bounding box center [370, 156] width 237 height 23
type input "110150000"
click at [466, 188] on button "Ok" at bounding box center [459, 188] width 59 height 22
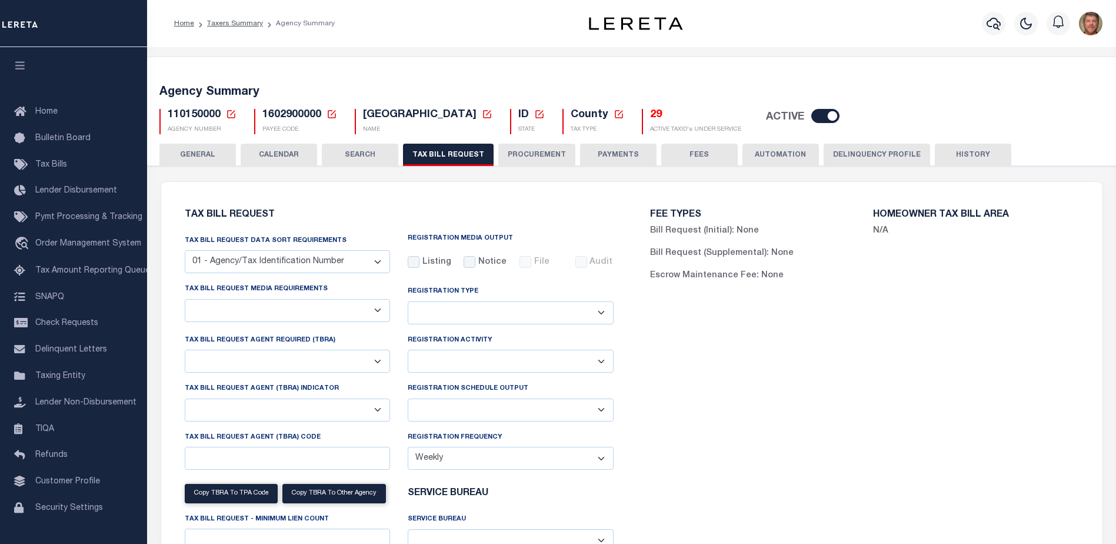
checkbox input "false"
select select "22"
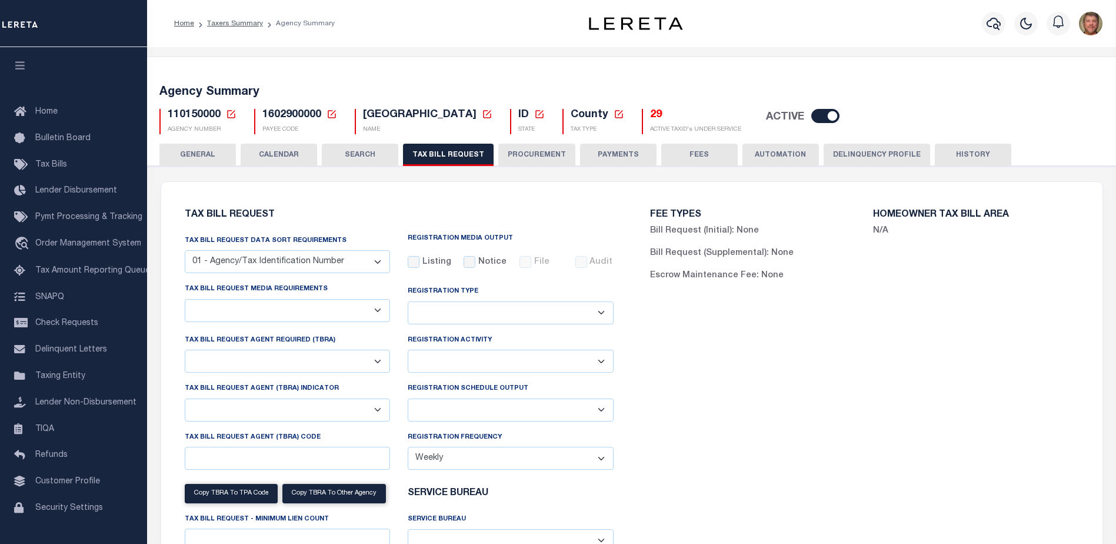
select select "true"
select select "14"
select select
click at [1063, 106] on div "110150000 Agency Number Edit Cancel Ok" at bounding box center [632, 116] width 963 height 35
drag, startPoint x: 364, startPoint y: 115, endPoint x: 458, endPoint y: 117, distance: 94.7
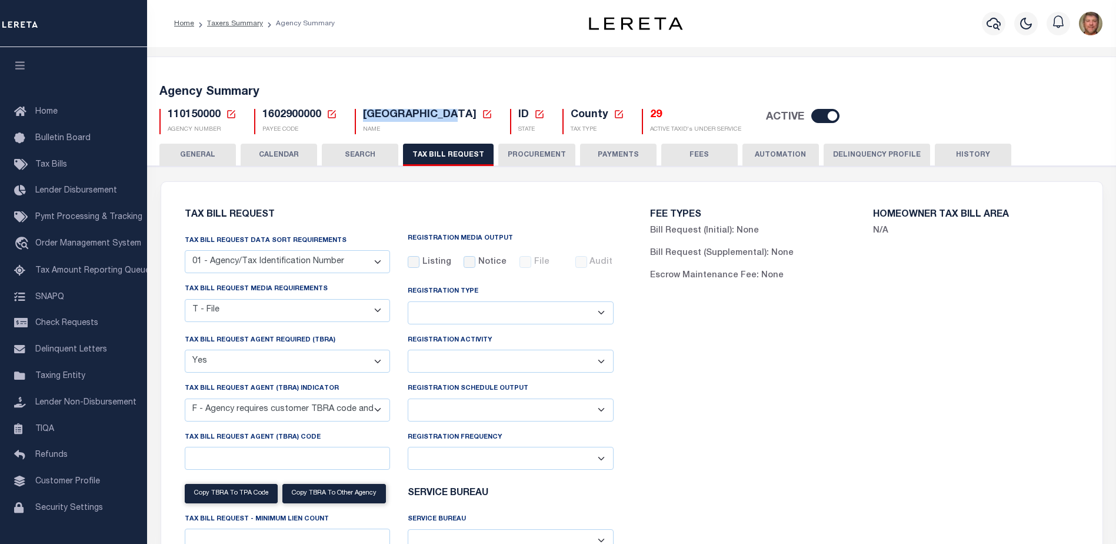
click at [458, 117] on span "[GEOGRAPHIC_DATA]" at bounding box center [420, 114] width 114 height 11
copy span "[GEOGRAPHIC_DATA]"
click at [664, 28] on p "Escrow: 6" at bounding box center [680, 18] width 80 height 21
click at [1015, 361] on div "FEE TYPES Bill Request (Initial): None Bill Request (Supplemental): None Escrow…" at bounding box center [864, 417] width 465 height 442
click at [478, 413] on select "Delta File Full File" at bounding box center [511, 409] width 206 height 23
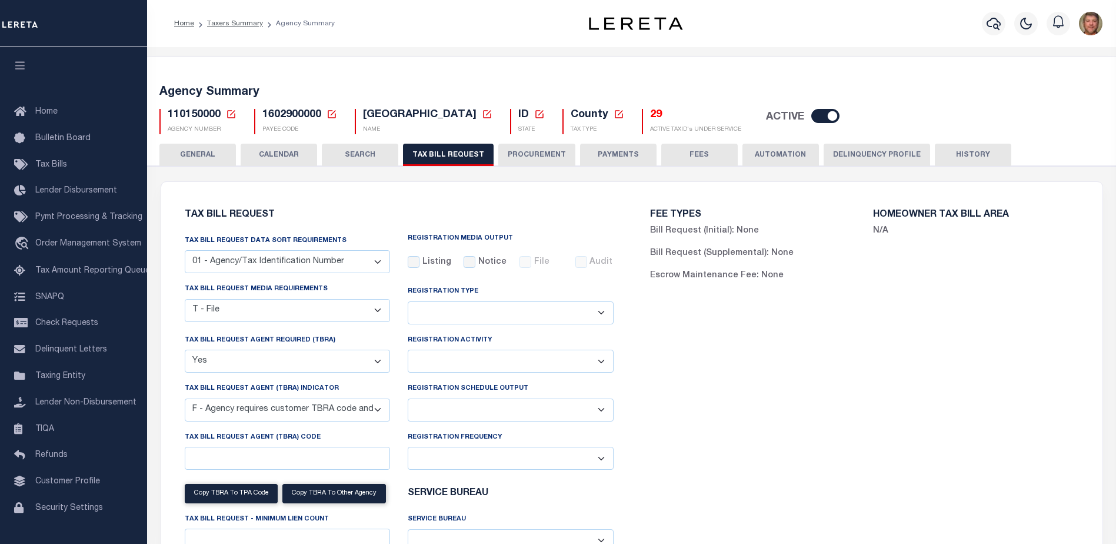
select select "1"
click at [408, 400] on select "Delta File Full File" at bounding box center [511, 409] width 206 height 23
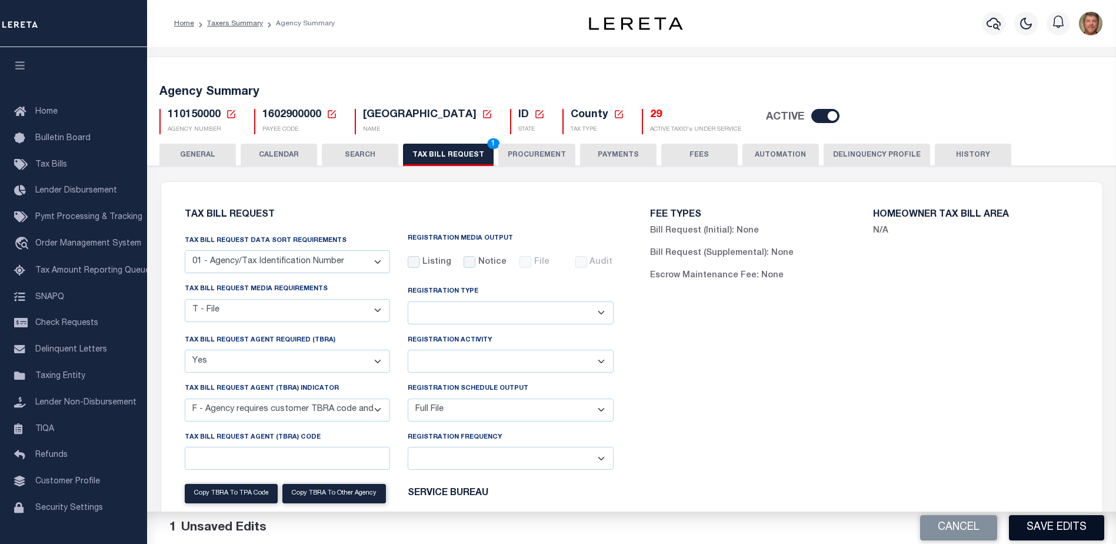
click at [1057, 522] on button "Save Edits" at bounding box center [1056, 527] width 95 height 25
click at [457, 155] on button "TAX BILL REQUEST 1" at bounding box center [448, 155] width 91 height 22
click at [1044, 522] on button "Save Edits" at bounding box center [1056, 527] width 95 height 25
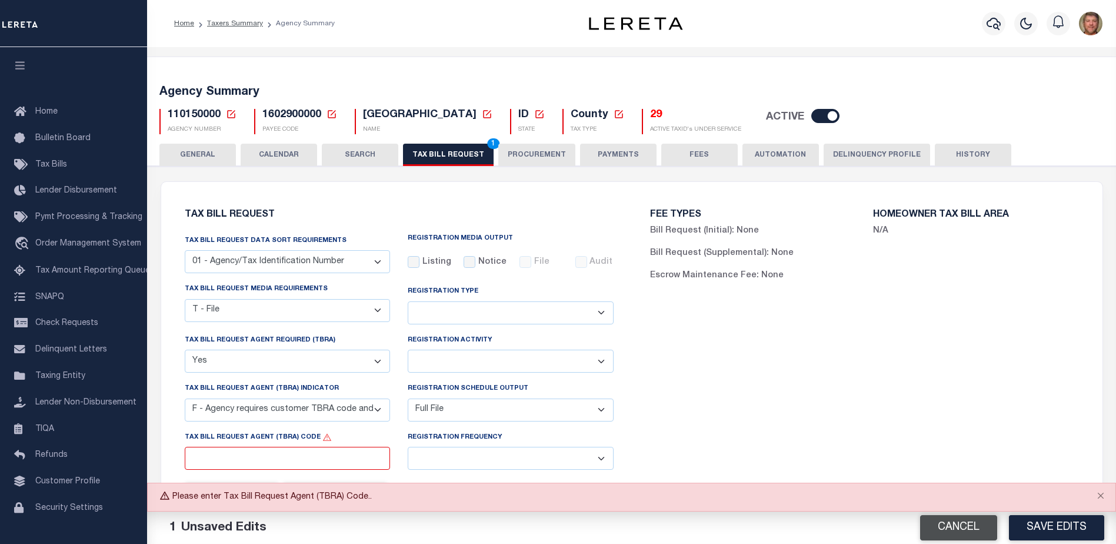
click at [973, 528] on button "Cancel" at bounding box center [958, 527] width 77 height 25
select select
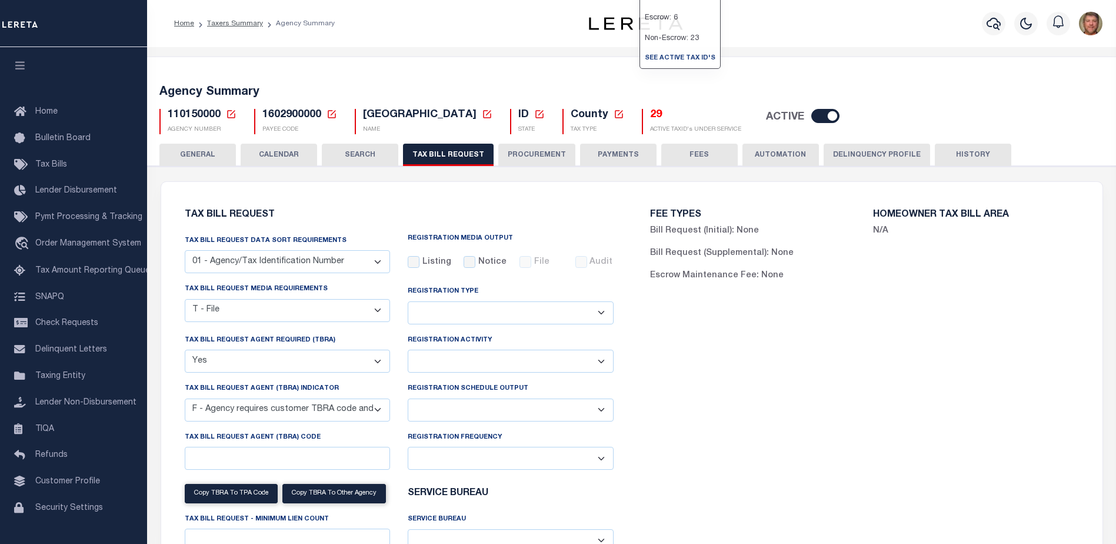
click at [650, 115] on h5 "29" at bounding box center [695, 115] width 91 height 13
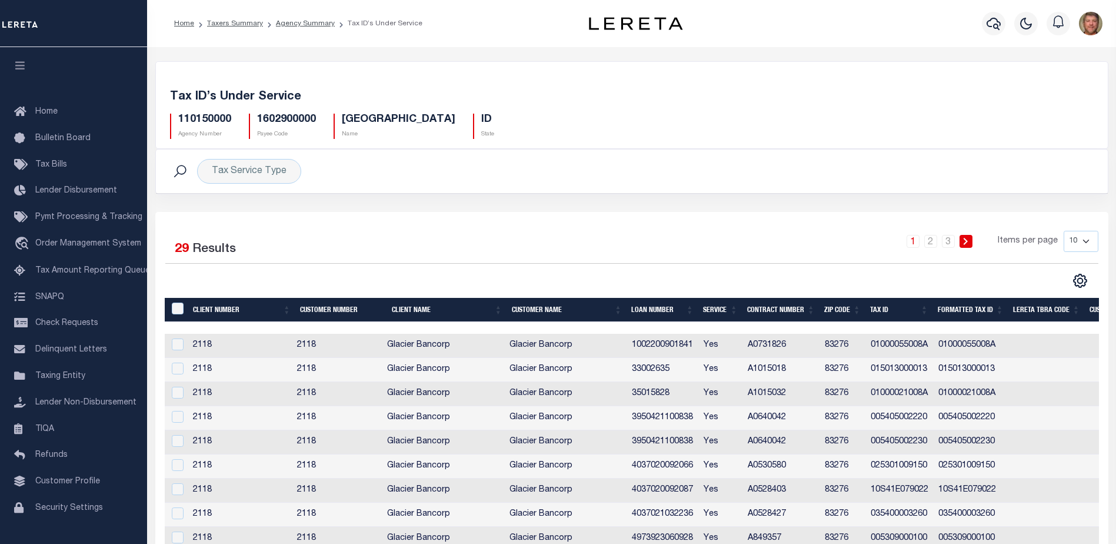
scroll to position [0, 353]
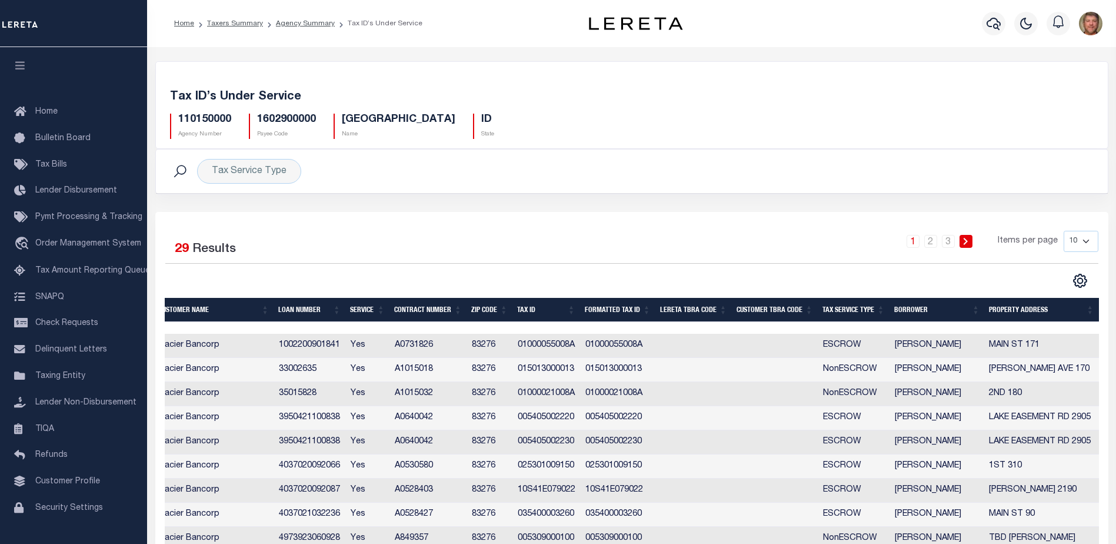
click at [842, 312] on th "Tax Service Type" at bounding box center [854, 310] width 72 height 24
click at [845, 416] on td "ESCROW" at bounding box center [854, 418] width 72 height 24
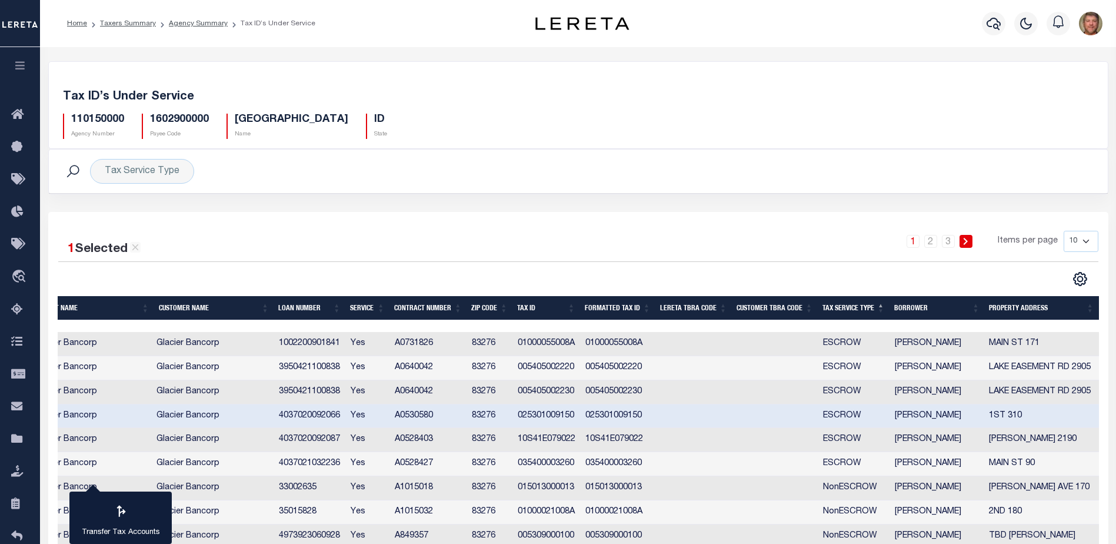
scroll to position [0, 0]
click at [645, 134] on div "110150000 Agency Number 1602900000 Payee Code [GEOGRAPHIC_DATA] Name ID State" at bounding box center [578, 121] width 1048 height 35
click at [578, 214] on div "1 Selected 29 Results 1 2 3 Items per page 10 25 50 100" at bounding box center [578, 397] width 1060 height 370
drag, startPoint x: 698, startPoint y: 324, endPoint x: 636, endPoint y: 321, distance: 62.4
click at [636, 321] on div "Client Number Customer Number Client Name Customer Name Loan Number Service Con…" at bounding box center [578, 434] width 1041 height 277
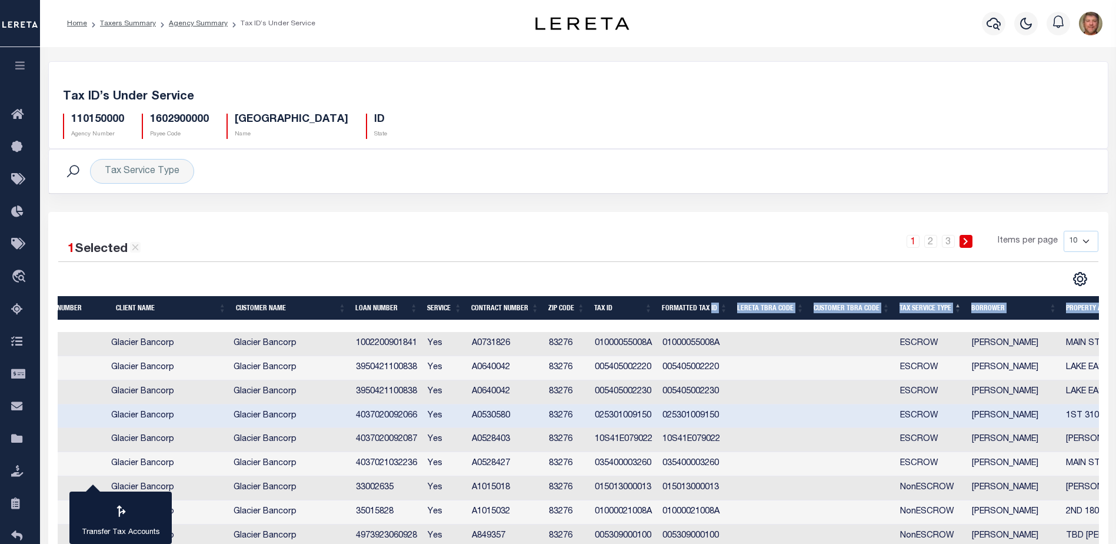
scroll to position [0, 155]
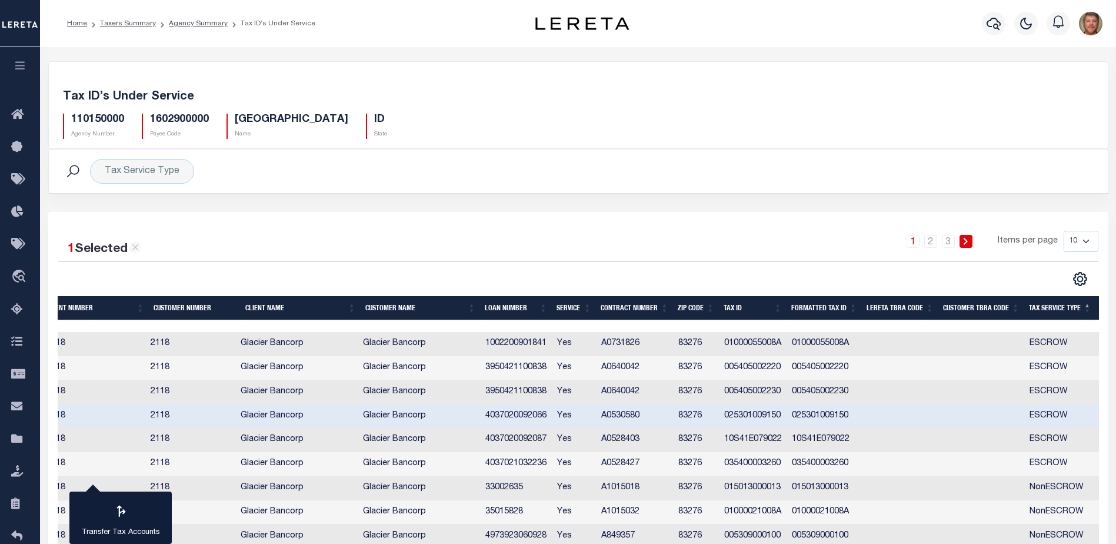
click at [168, 414] on td "2118" at bounding box center [191, 416] width 90 height 24
checkbox input "false"
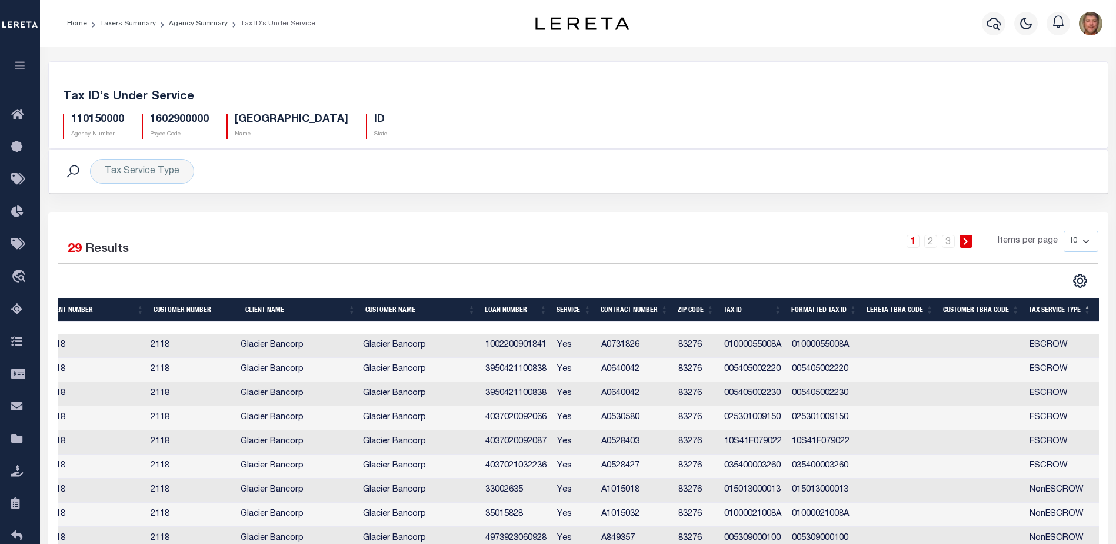
click at [1023, 275] on div "CSV Export Selected Print Show Filter Show Search Columns 0: 1: Client Number 2…" at bounding box center [838, 280] width 520 height 15
click at [770, 396] on td "005405002230" at bounding box center [754, 394] width 68 height 24
checkbox input "true"
